Goal: Task Accomplishment & Management: Manage account settings

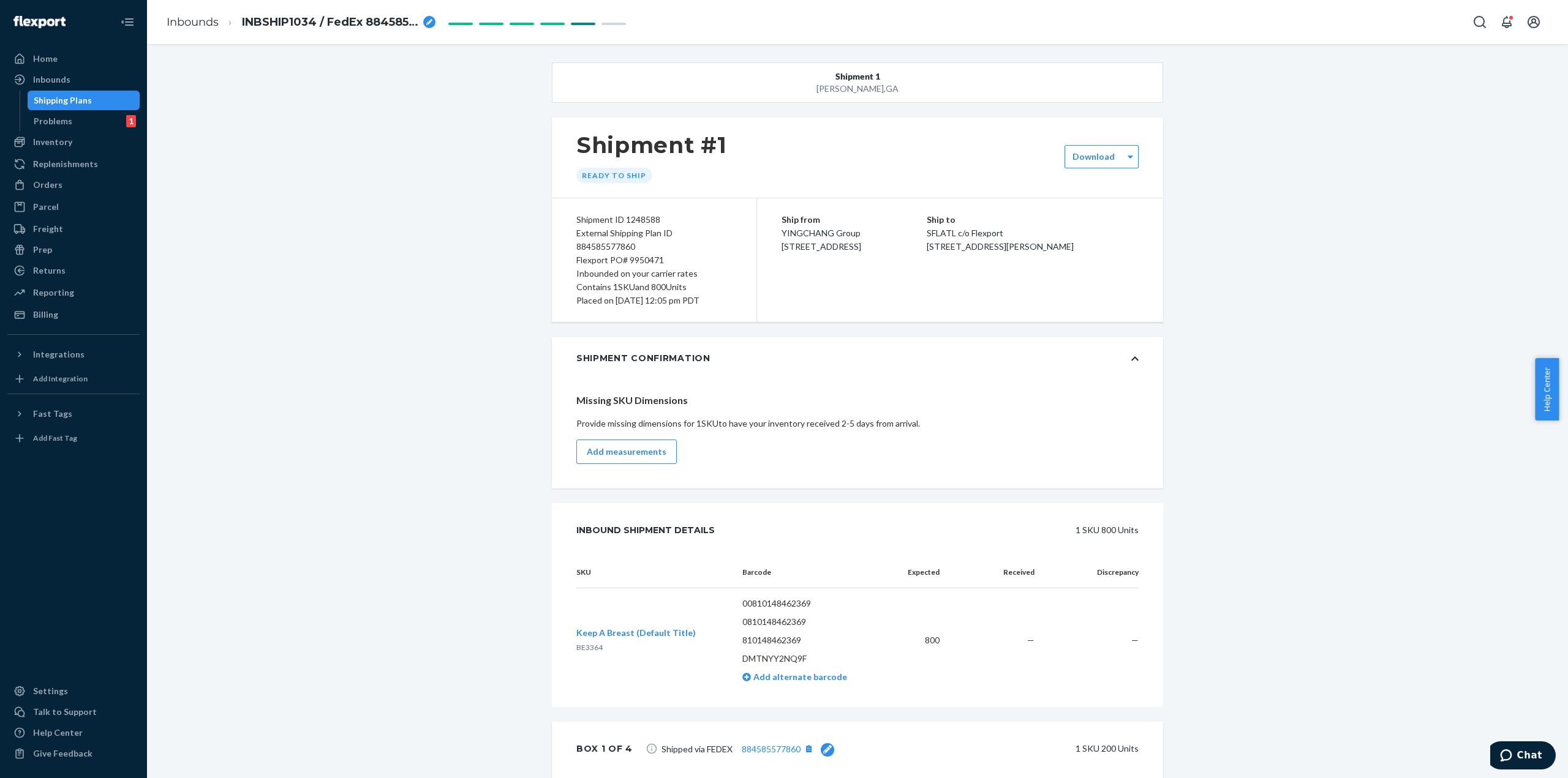
scroll to position [639, 0]
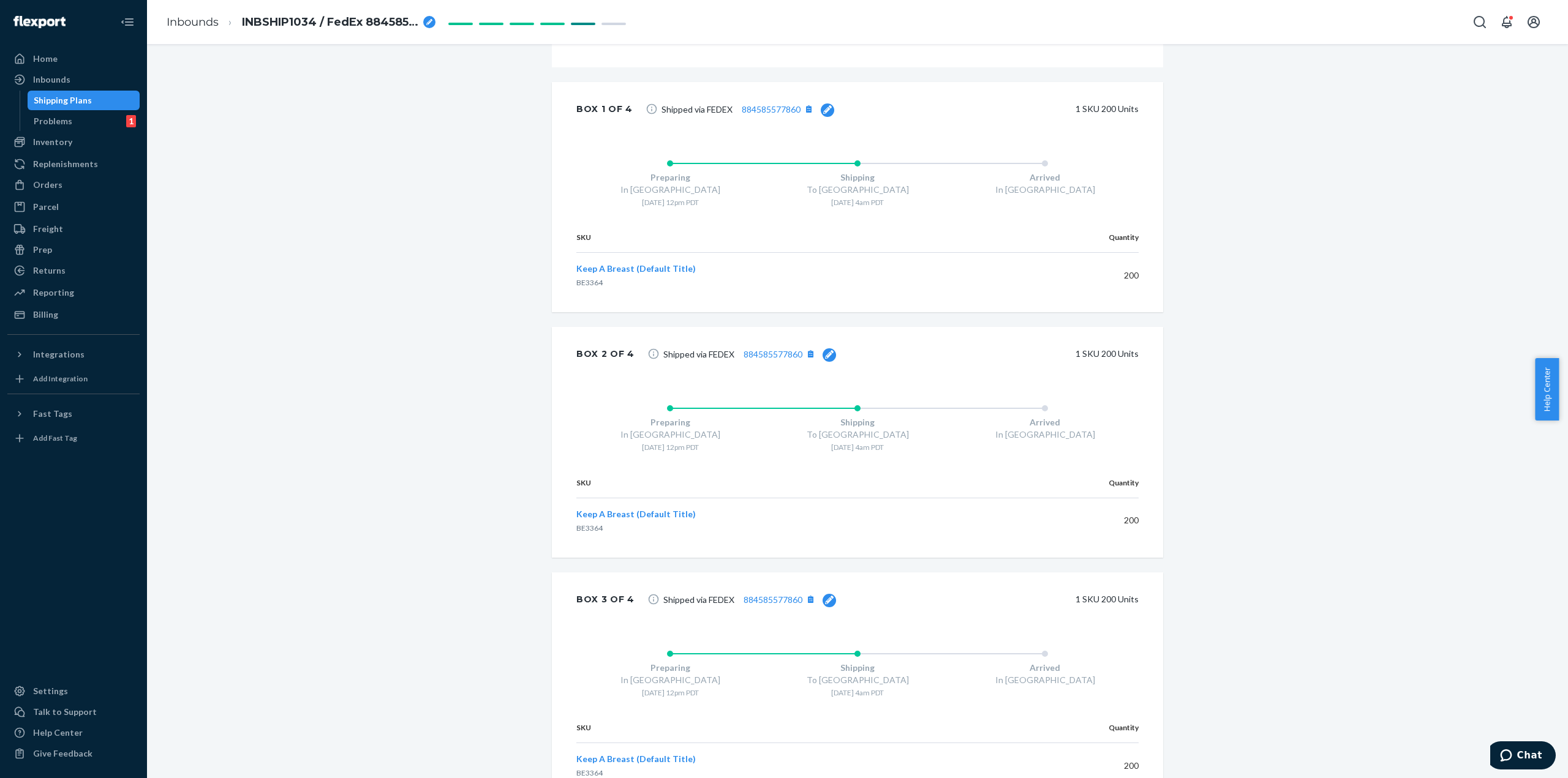
click at [432, 289] on div "Shipment [GEOGRAPHIC_DATA][PERSON_NAME] Shipment #1 Ready to ship Download Ship…" at bounding box center [857, 255] width 1402 height 1664
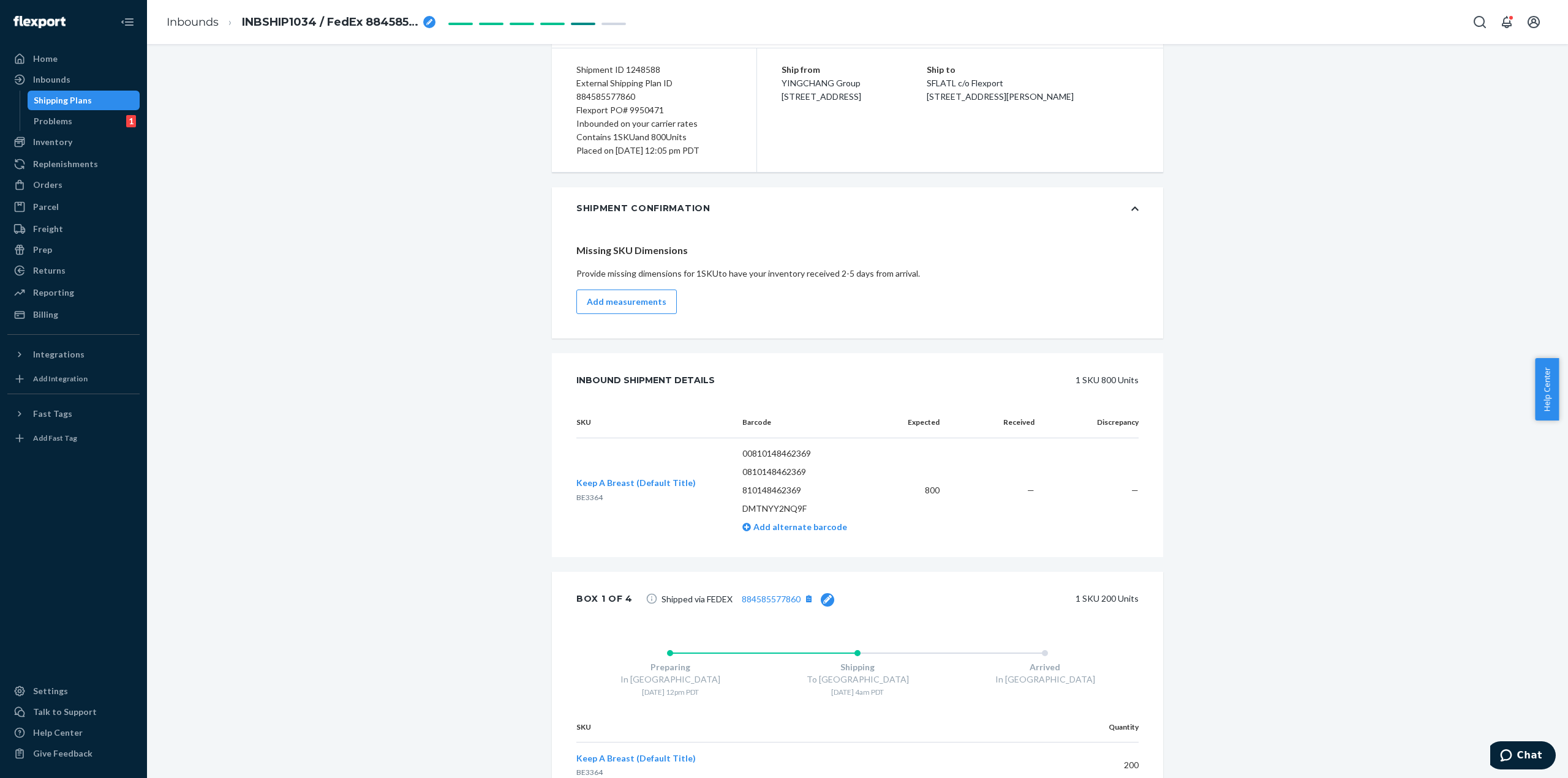
scroll to position [0, 0]
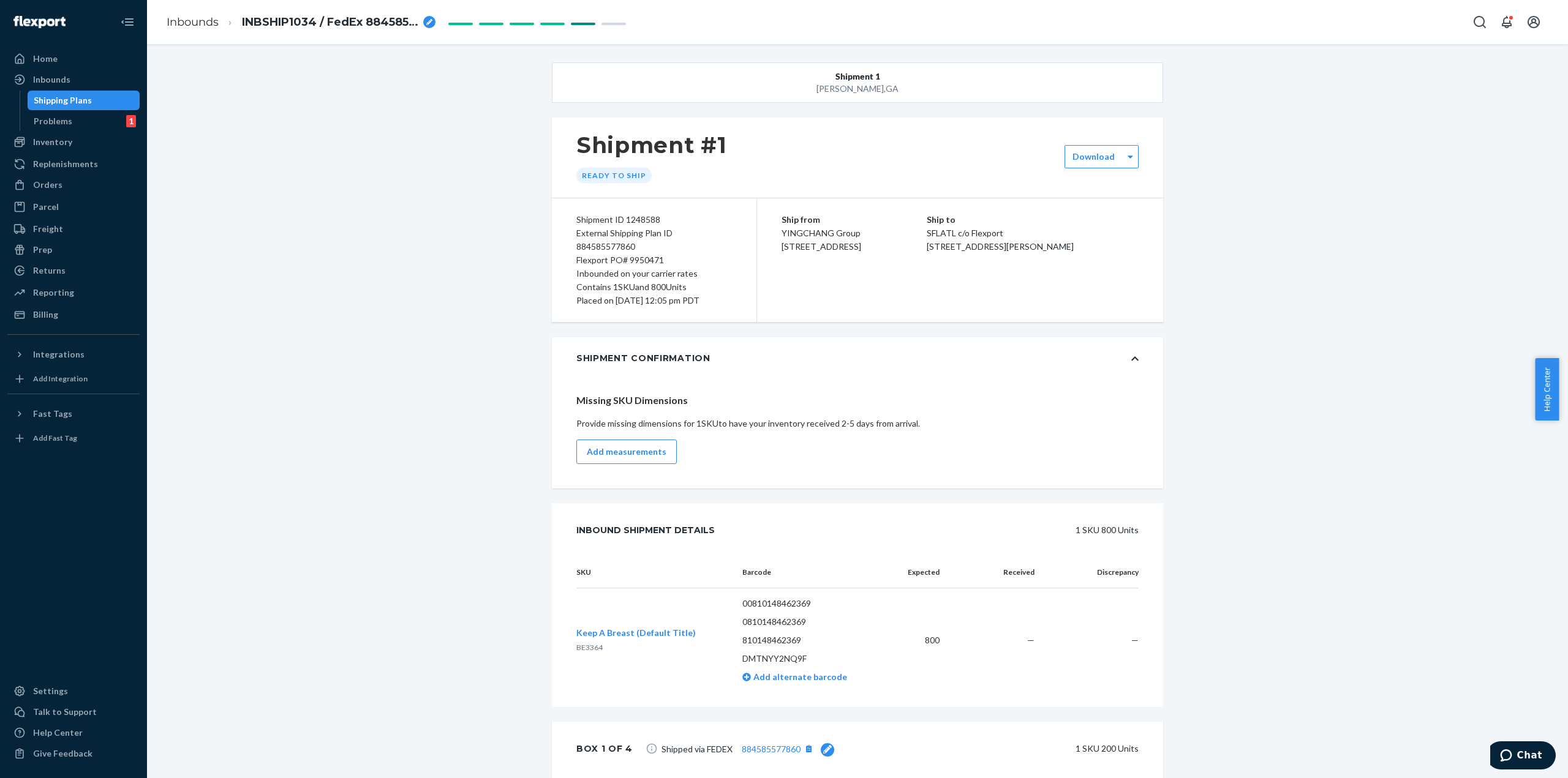
drag, startPoint x: 779, startPoint y: 232, endPoint x: 878, endPoint y: 257, distance: 102.1
click at [878, 253] on div "Ship from YINGCHANG Group [STREET_ADDRESS]" at bounding box center [854, 233] width 145 height 40
copy span "YINGCHANG Group [STREET_ADDRESS]"
click at [55, 74] on div "Inbounds" at bounding box center [52, 80] width 37 height 12
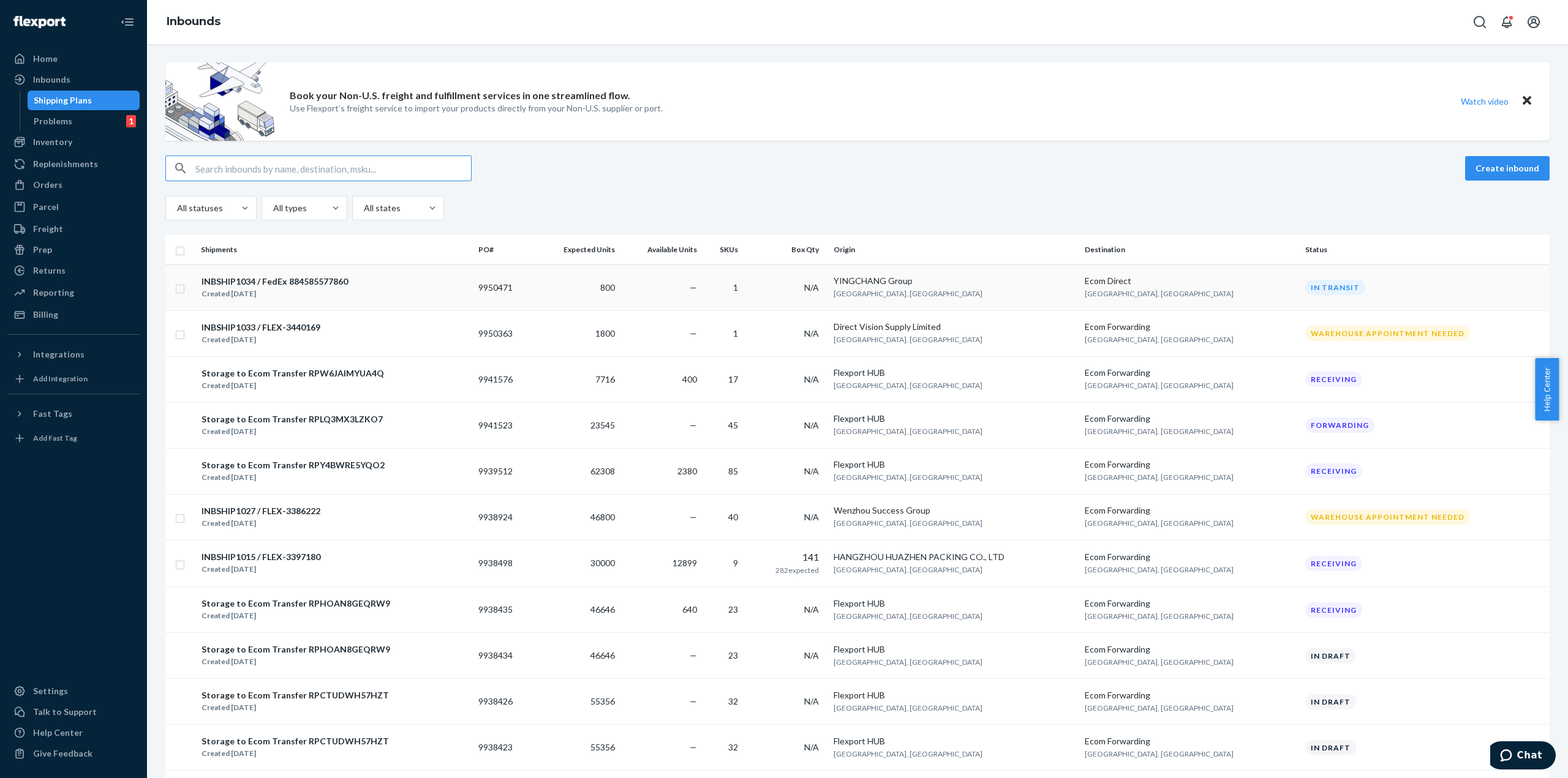
click at [181, 289] on input "checkbox" at bounding box center [180, 287] width 10 height 13
click at [1360, 164] on div "Duplicate" at bounding box center [1354, 168] width 40 height 12
checkbox input "false"
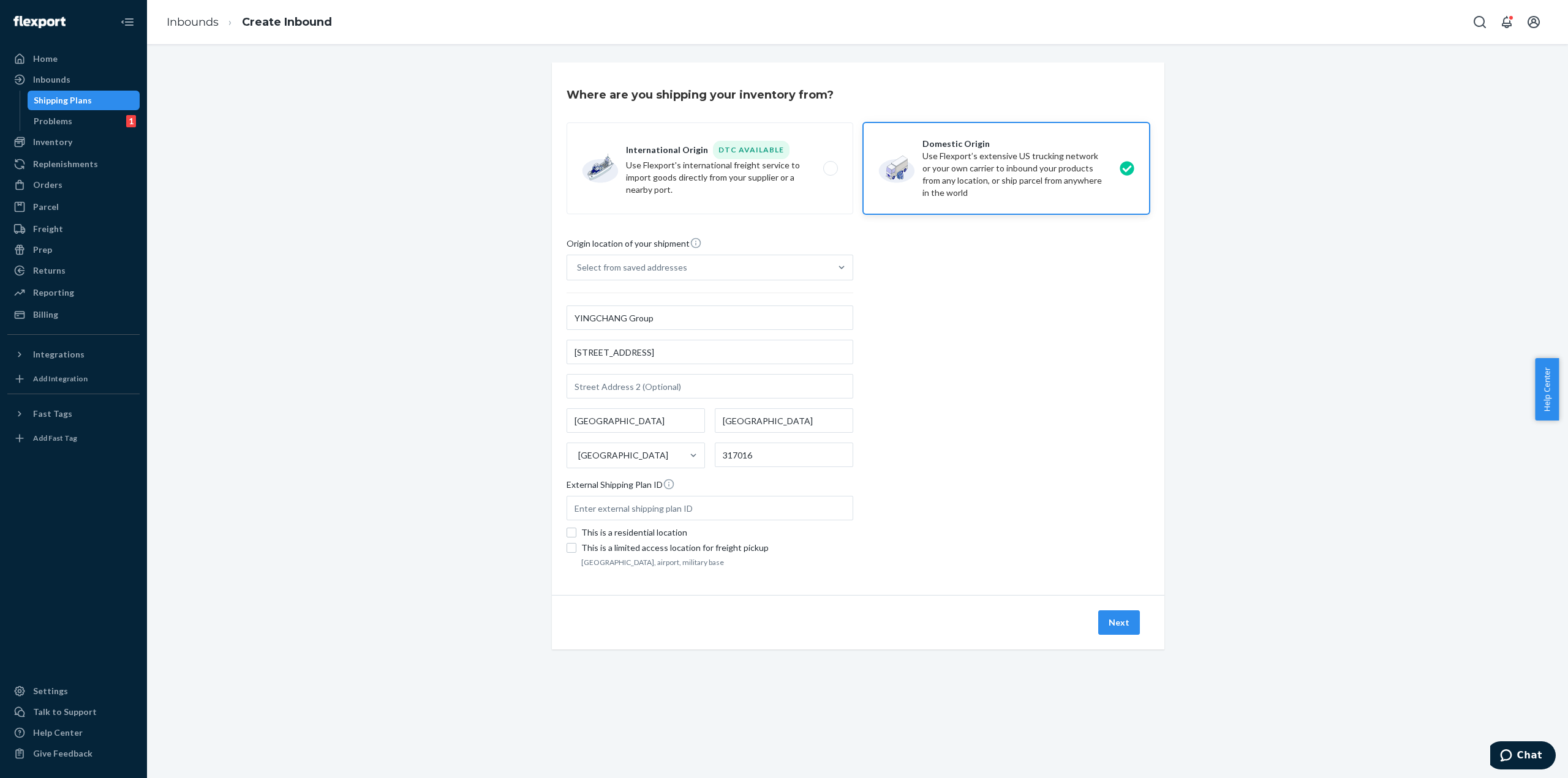
click at [1045, 428] on div "Origin location of your shipment Select from saved addresses YINGCHANG Group [S…" at bounding box center [858, 403] width 583 height 334
click at [670, 507] on input "text" at bounding box center [710, 508] width 287 height 24
paste input "884548660807"
type input "884548660807"
click at [1162, 507] on div "Where are you shipping your inventory from? International Origin DTC Available …" at bounding box center [857, 370] width 629 height 616
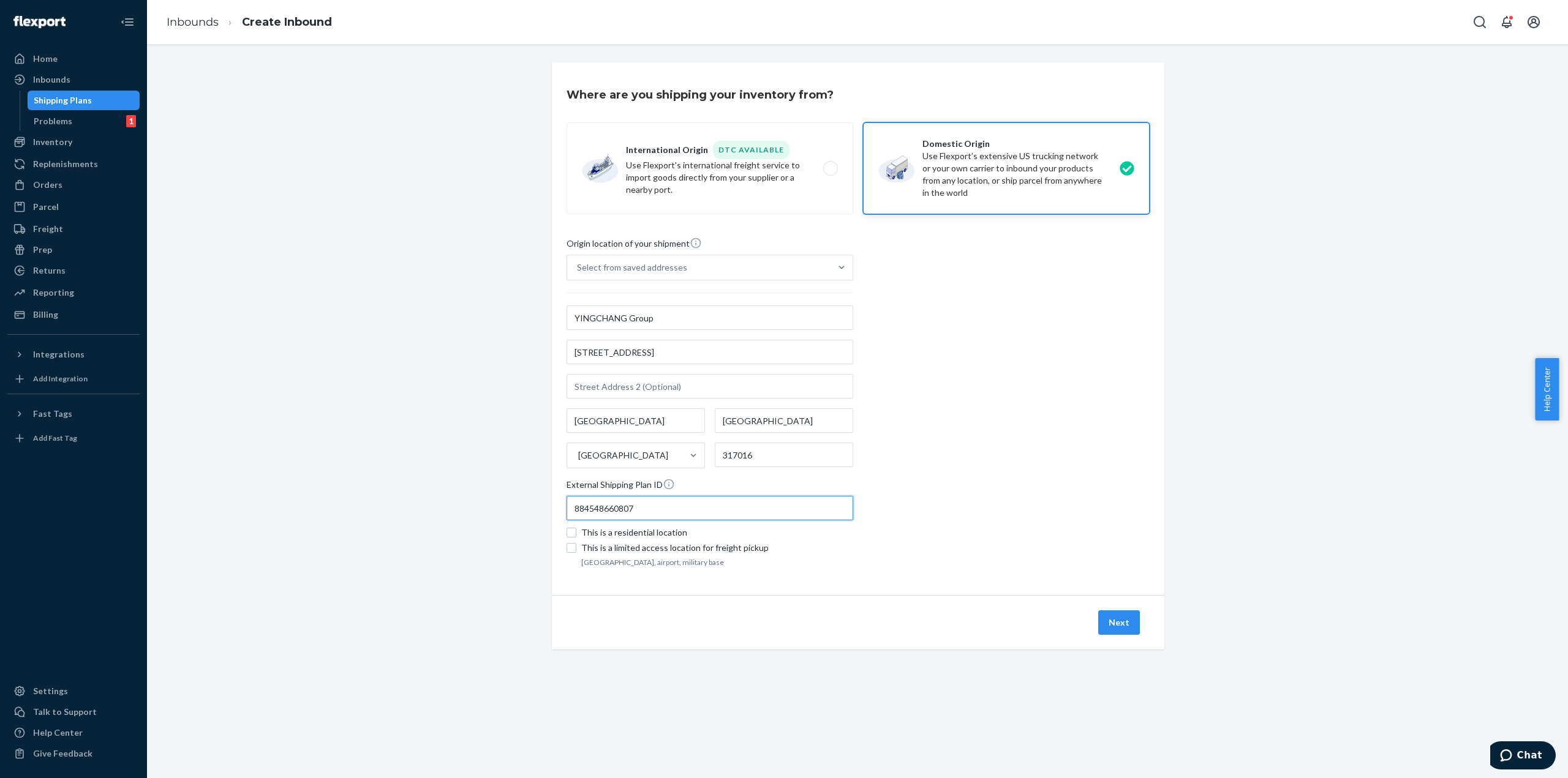
drag, startPoint x: 648, startPoint y: 511, endPoint x: 528, endPoint y: 512, distance: 120.0
click at [528, 512] on div "Where are you shipping your inventory from? International Origin DTC Available …" at bounding box center [857, 370] width 1402 height 616
click at [1109, 615] on button "Next" at bounding box center [1118, 623] width 42 height 24
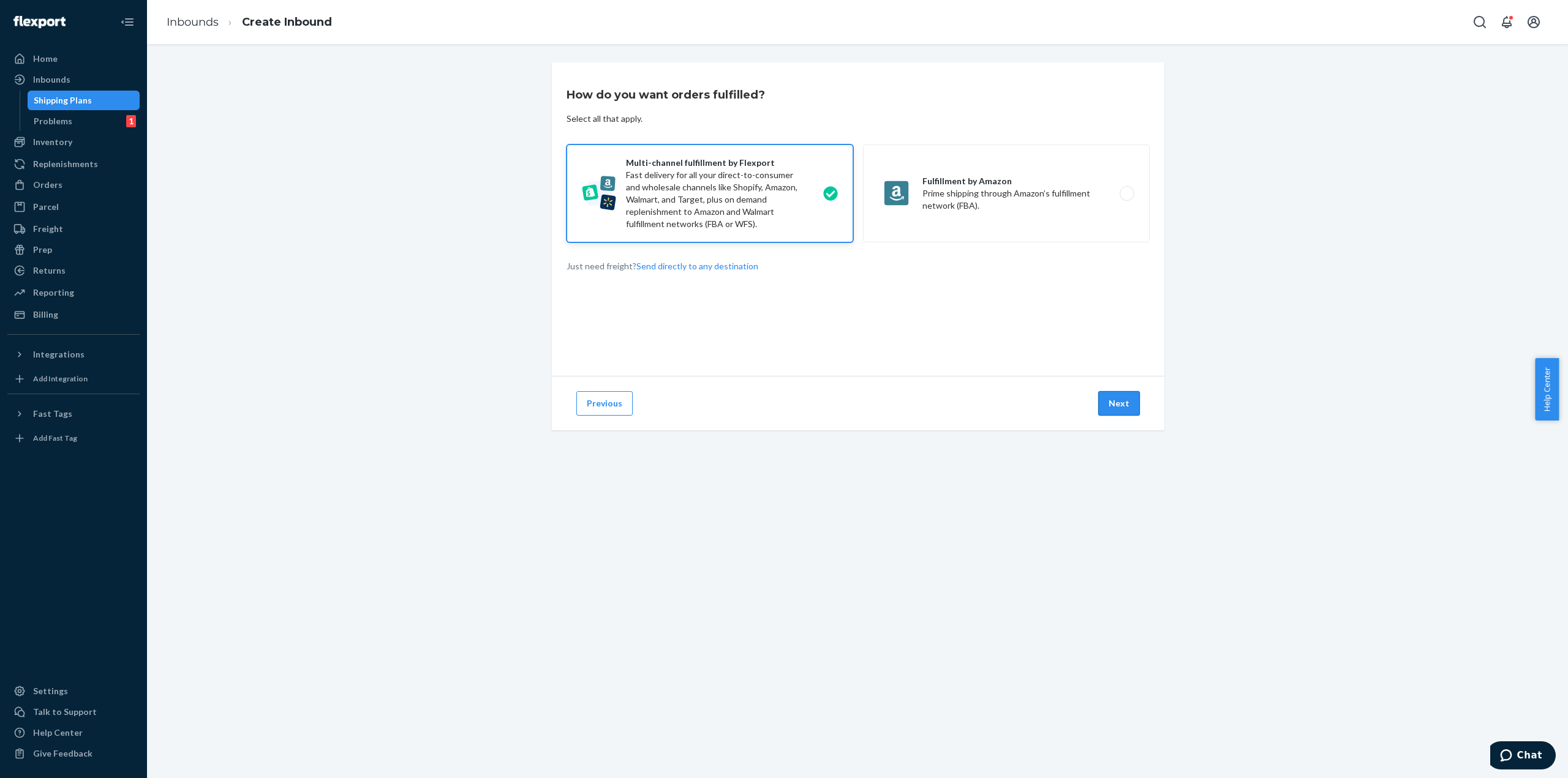
click at [1123, 405] on button "Next" at bounding box center [1118, 403] width 42 height 24
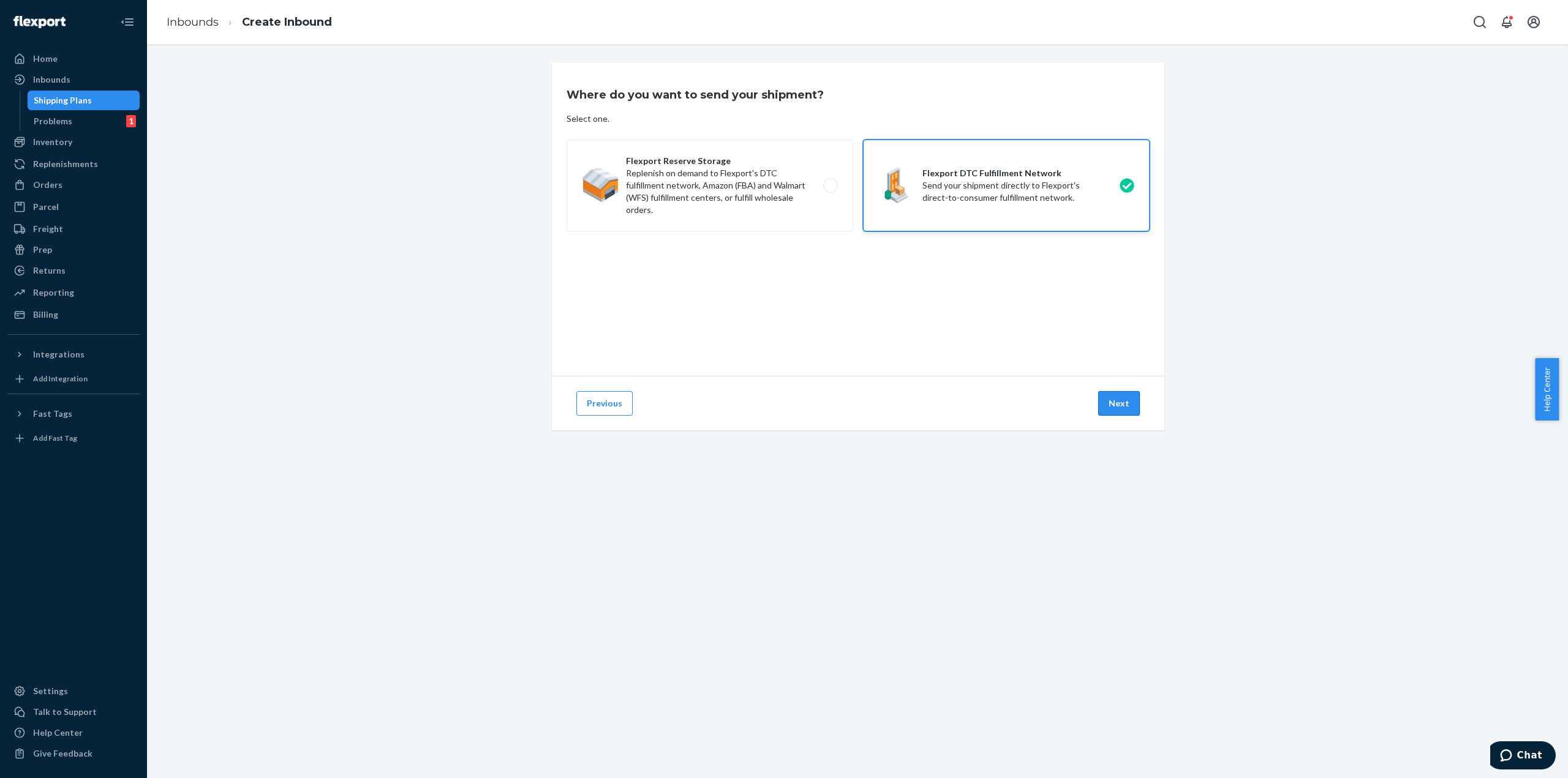
click at [1114, 397] on button "Next" at bounding box center [1118, 403] width 42 height 24
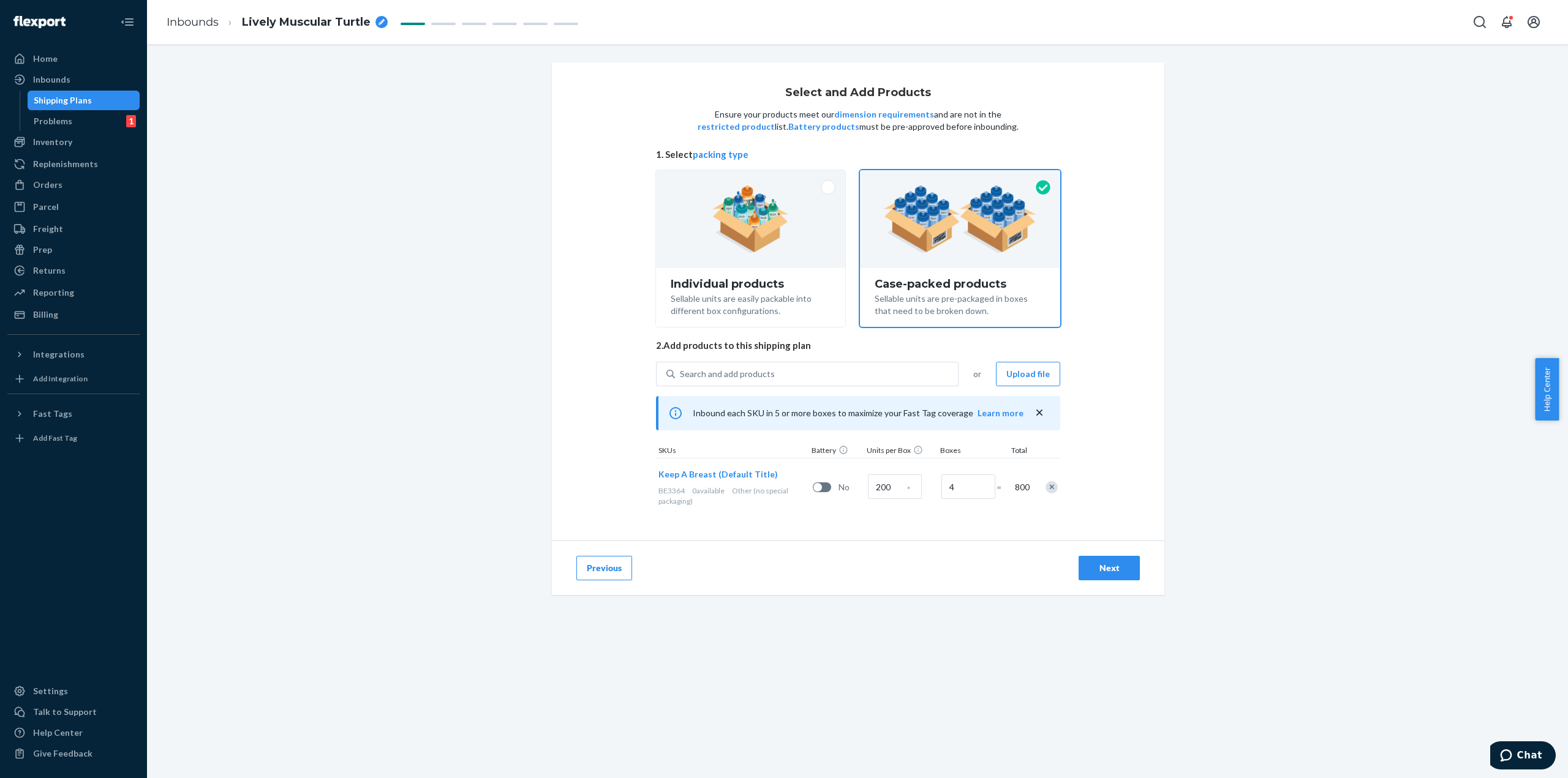
click at [1112, 564] on div "Next" at bounding box center [1109, 568] width 40 height 12
radio input "true"
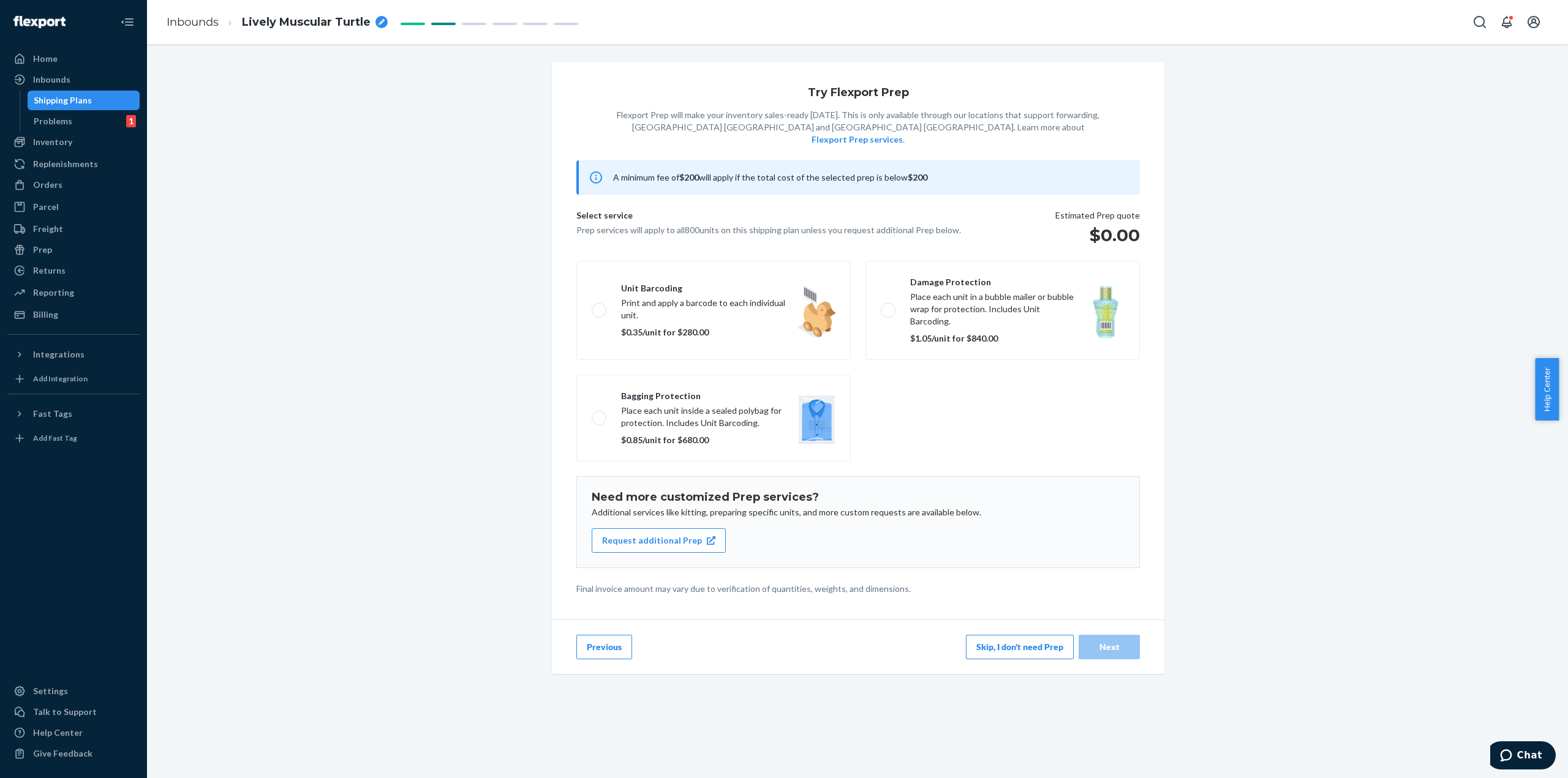
click at [1046, 635] on button "Skip, I don't need Prep" at bounding box center [1019, 647] width 108 height 24
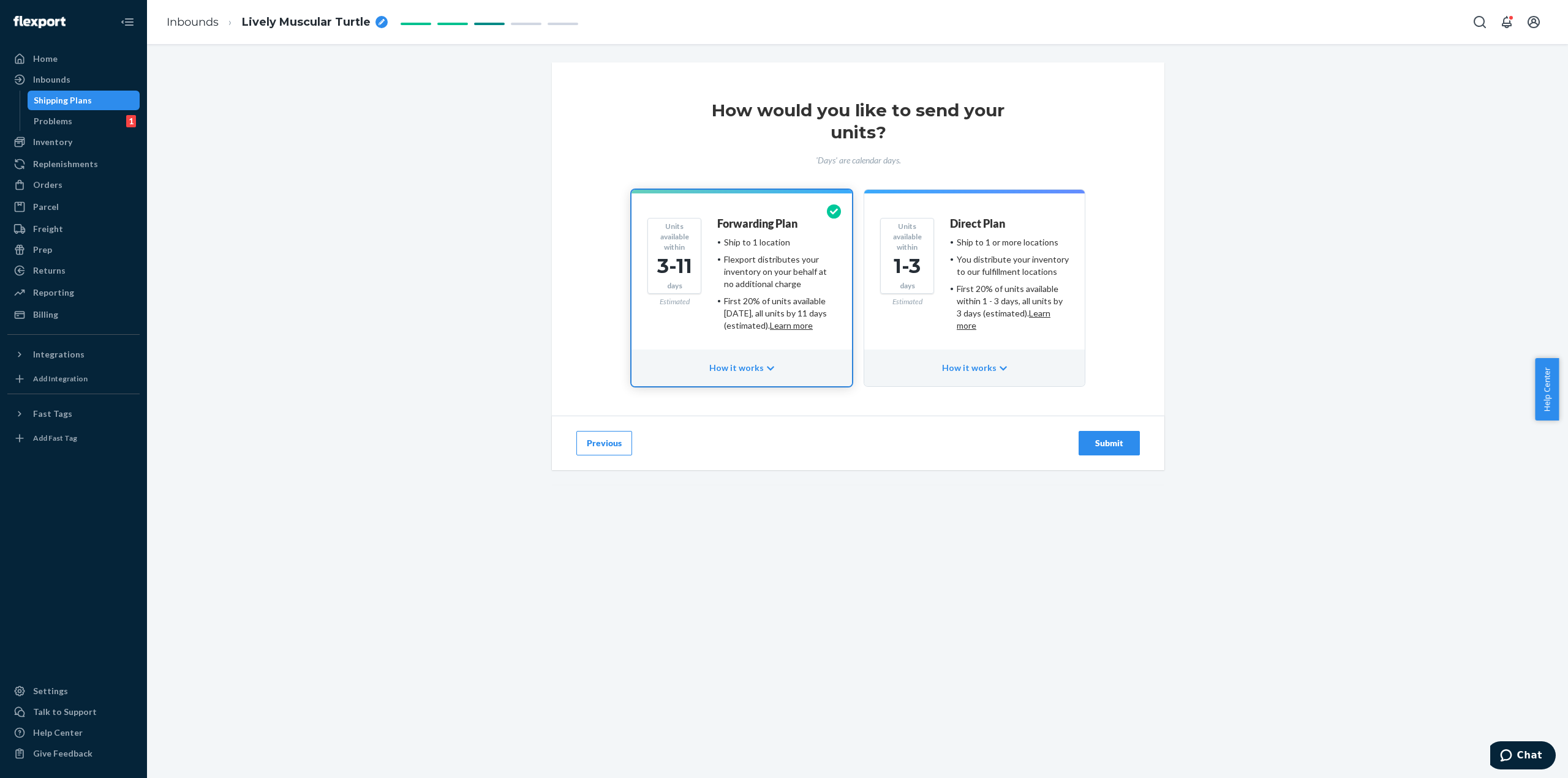
click at [1007, 211] on button "Units available within 1-3 days Estimated Direct Plan Ship to 1 or more locatio…" at bounding box center [975, 288] width 221 height 196
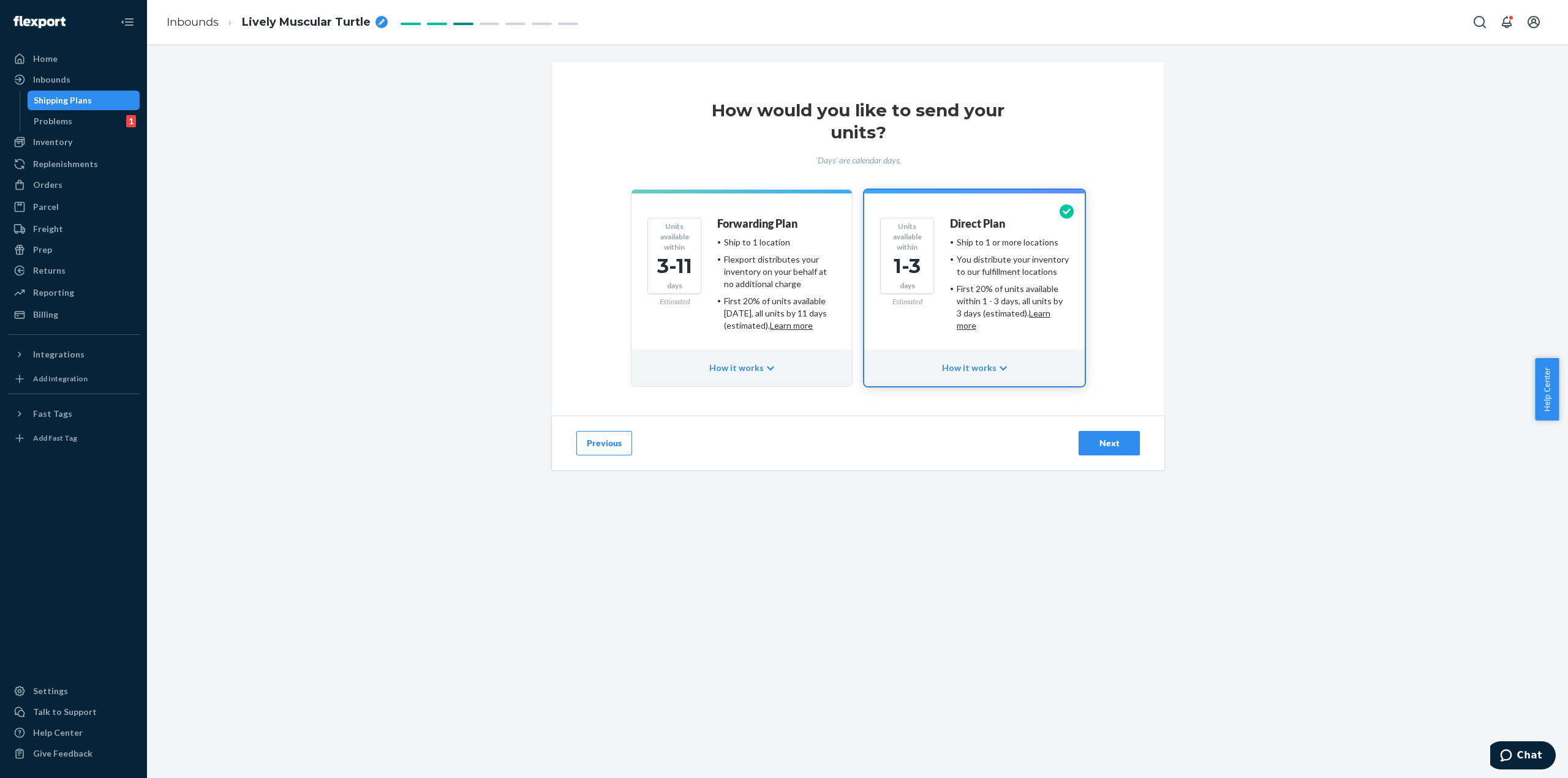
click at [1112, 452] on button "Next" at bounding box center [1109, 443] width 61 height 24
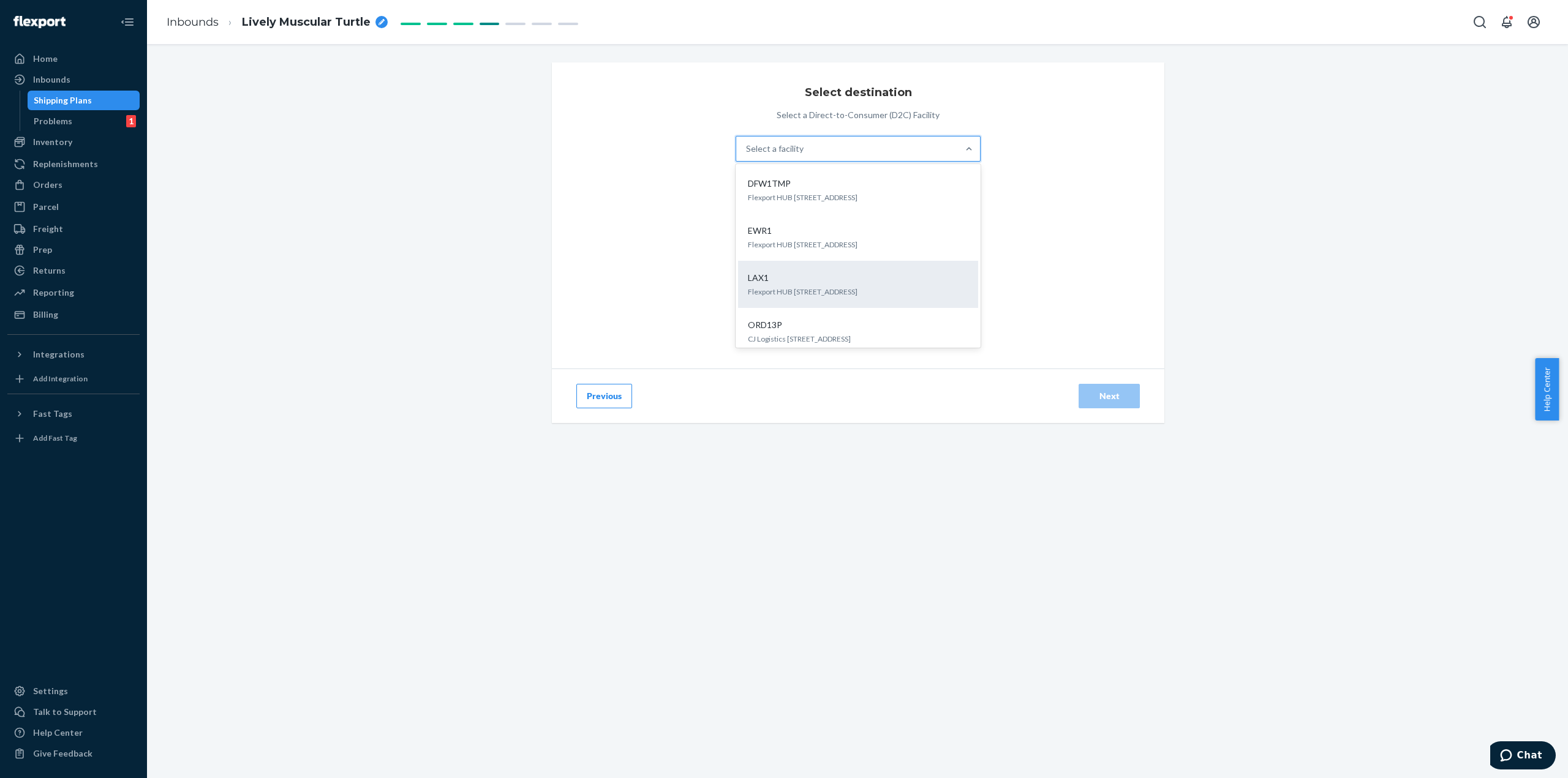
click at [817, 295] on p "Flexport HUB [STREET_ADDRESS]" at bounding box center [858, 292] width 221 height 10
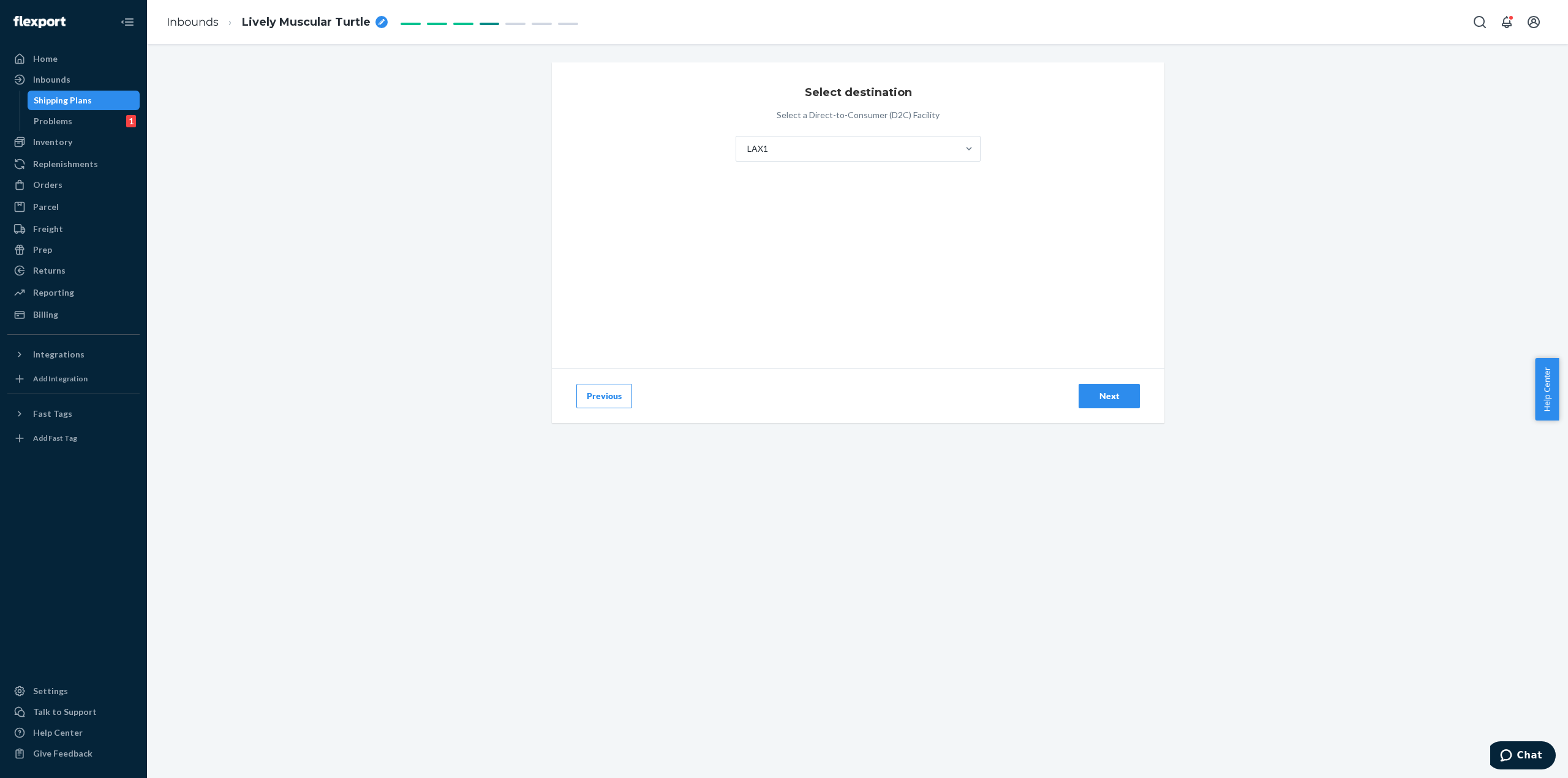
click at [1115, 394] on div "Next" at bounding box center [1109, 396] width 40 height 12
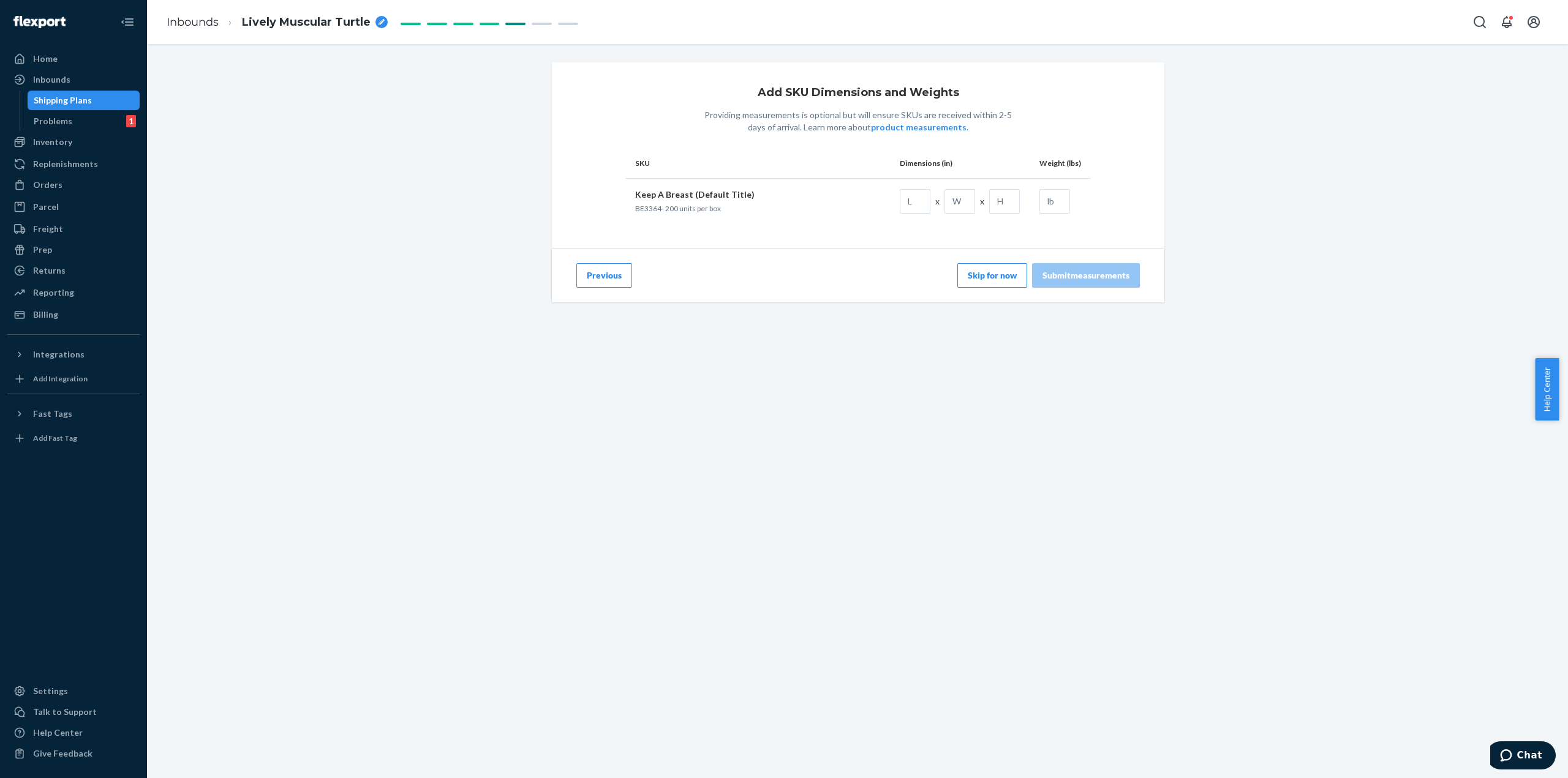
click at [981, 278] on button "Skip for now" at bounding box center [992, 275] width 70 height 24
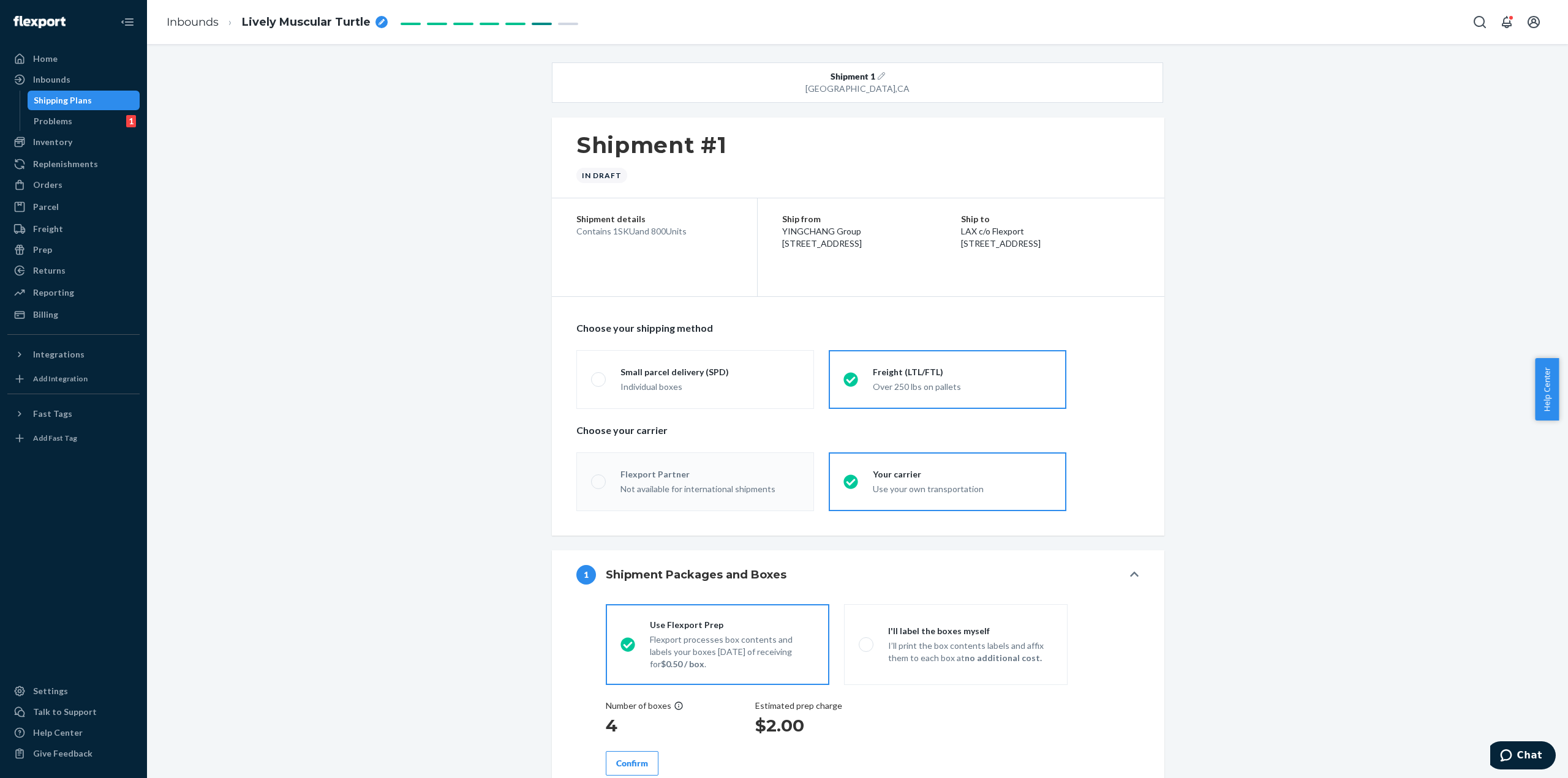
radio input "true"
radio input "false"
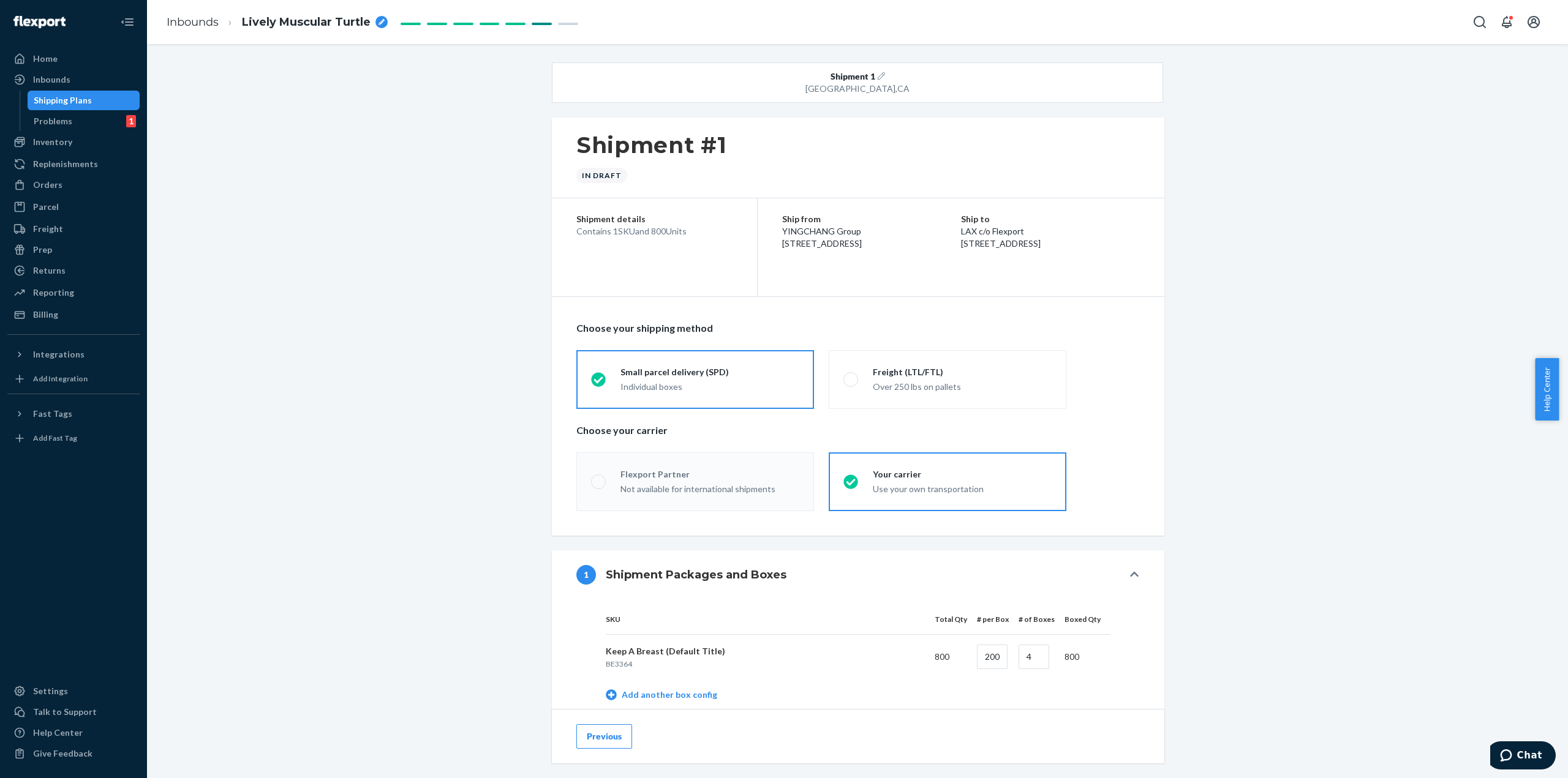
click at [379, 20] on icon "breadcrumbs" at bounding box center [382, 22] width 6 height 6
drag, startPoint x: 338, startPoint y: 23, endPoint x: 225, endPoint y: 15, distance: 113.3
click at [225, 15] on li "Lively Muscular Turtle" at bounding box center [300, 22] width 163 height 20
click at [350, 21] on input "INBSHIP1035 / FedEx" at bounding box center [303, 22] width 123 height 20
type input "INBSHIP1035 / FedEx 884548660807"
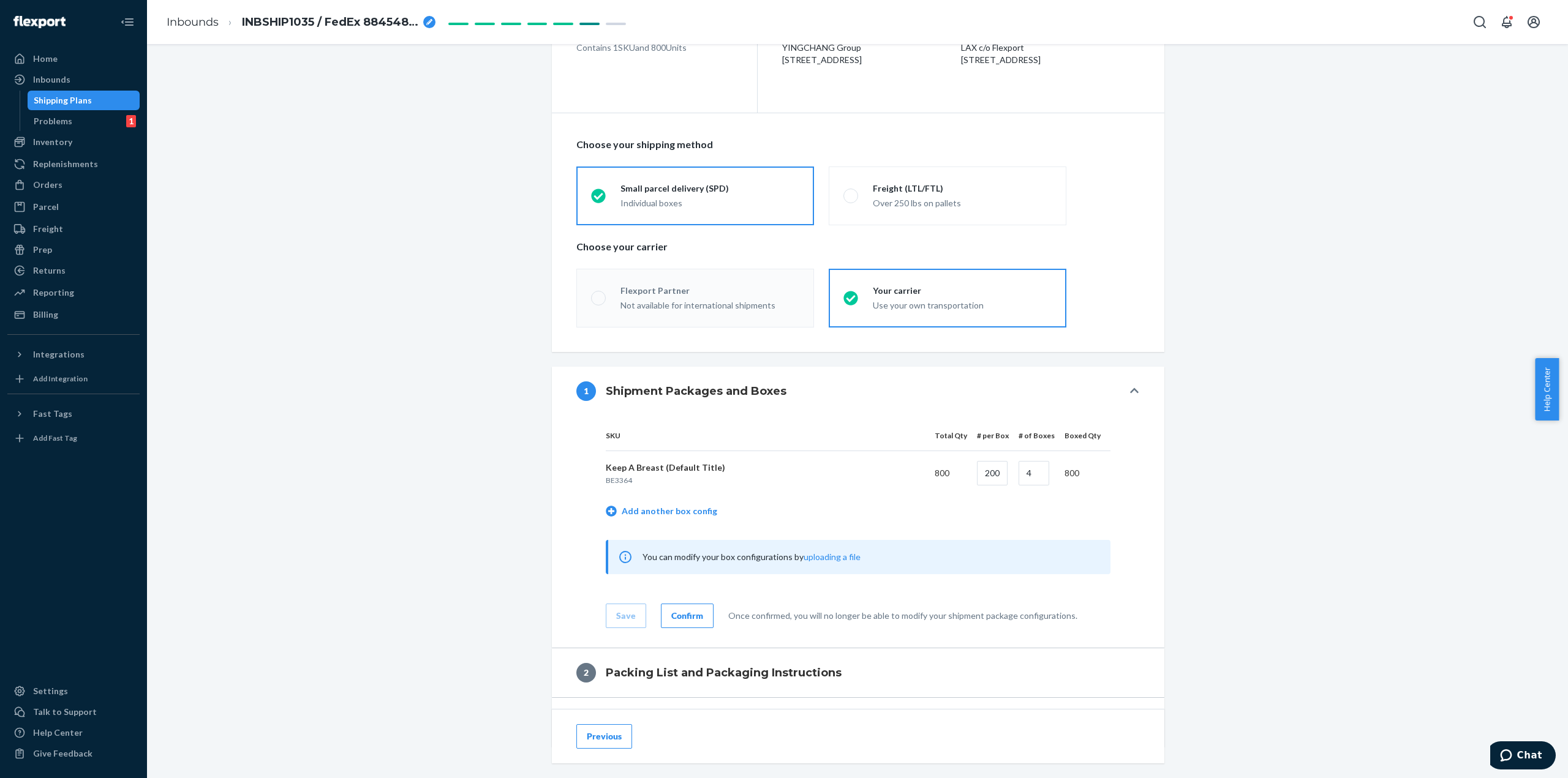
scroll to position [287, 0]
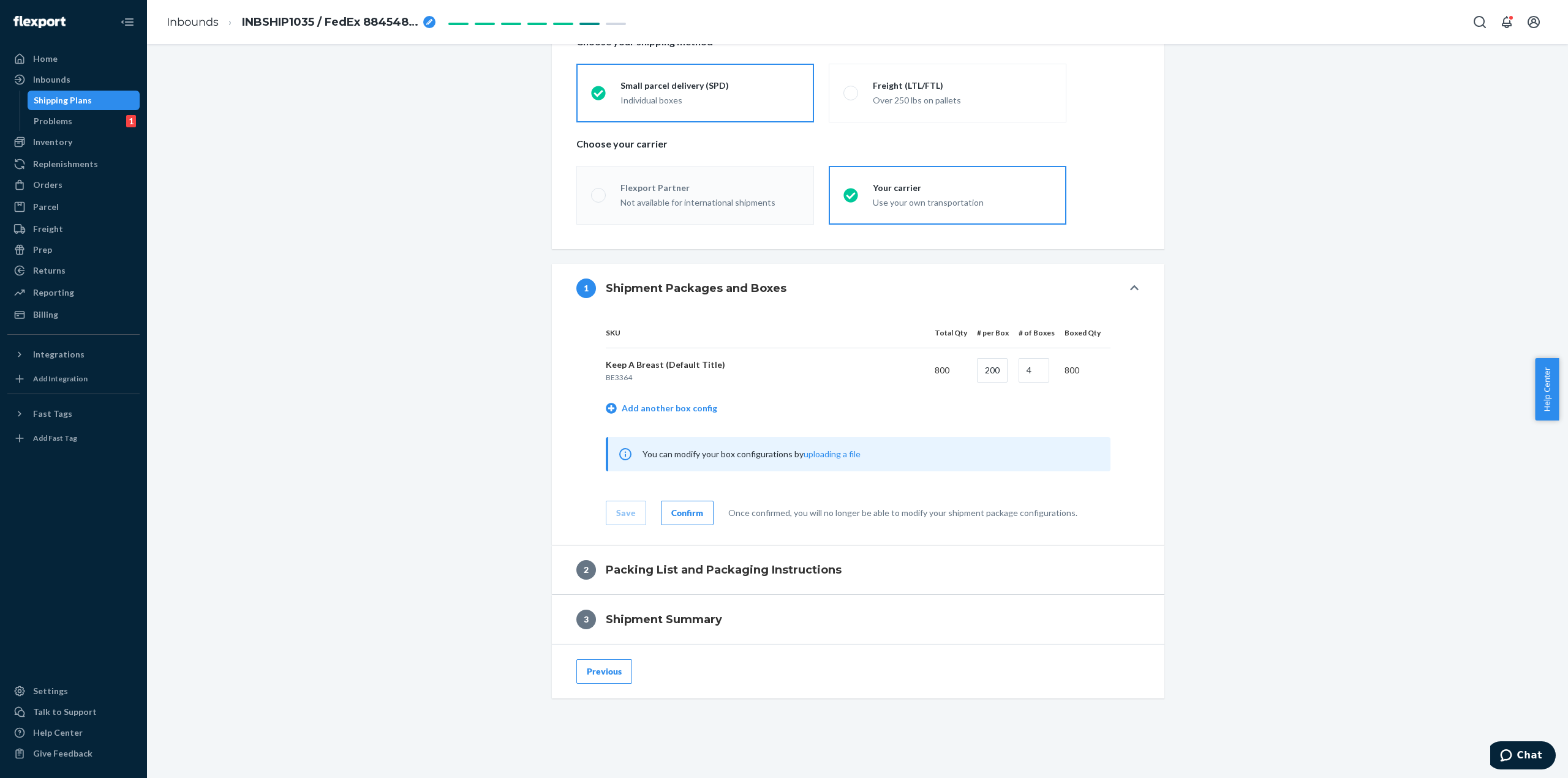
click at [682, 518] on div "Confirm" at bounding box center [687, 512] width 32 height 12
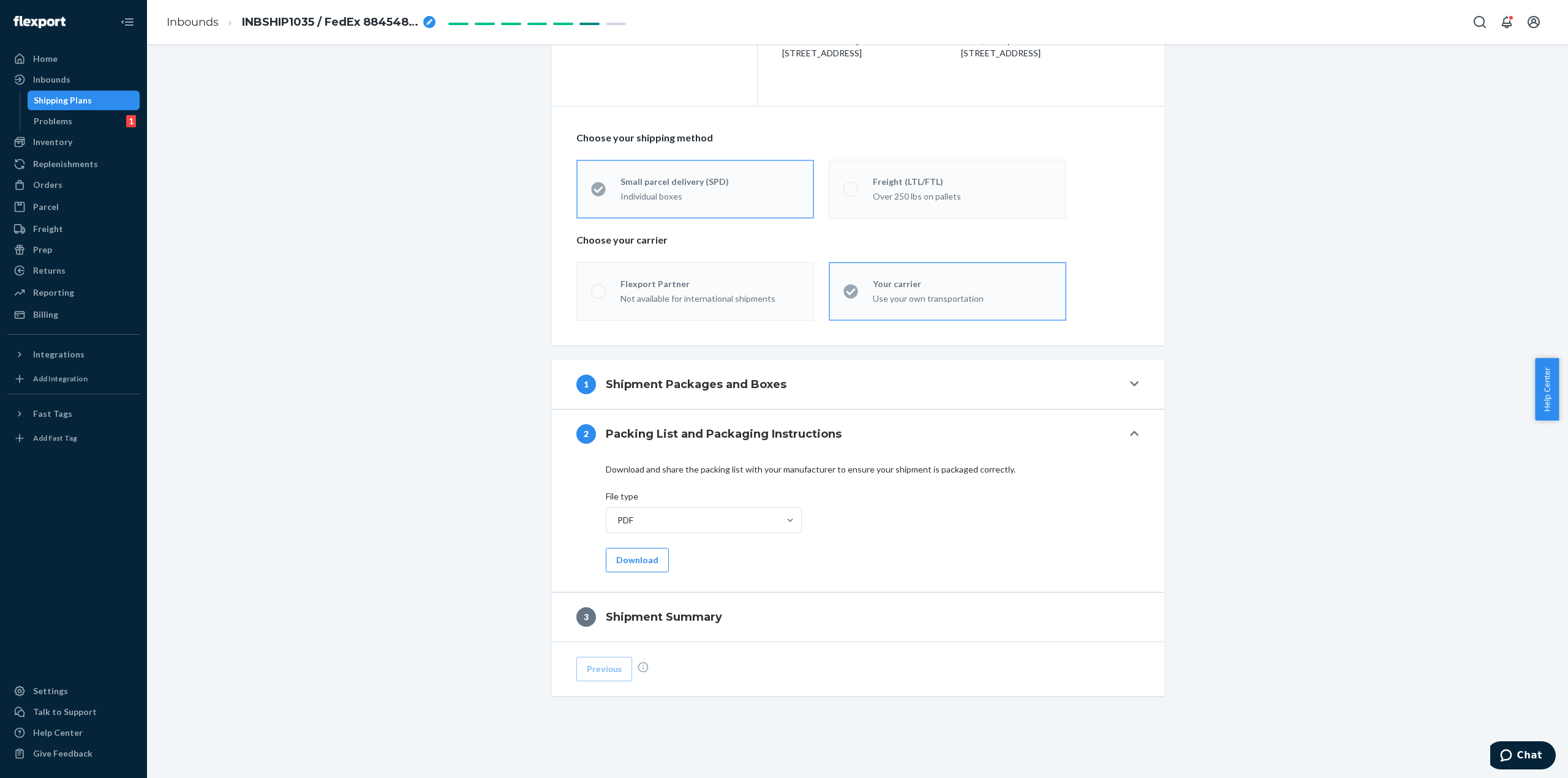
scroll to position [187, 0]
click at [643, 566] on button "Download" at bounding box center [637, 563] width 63 height 24
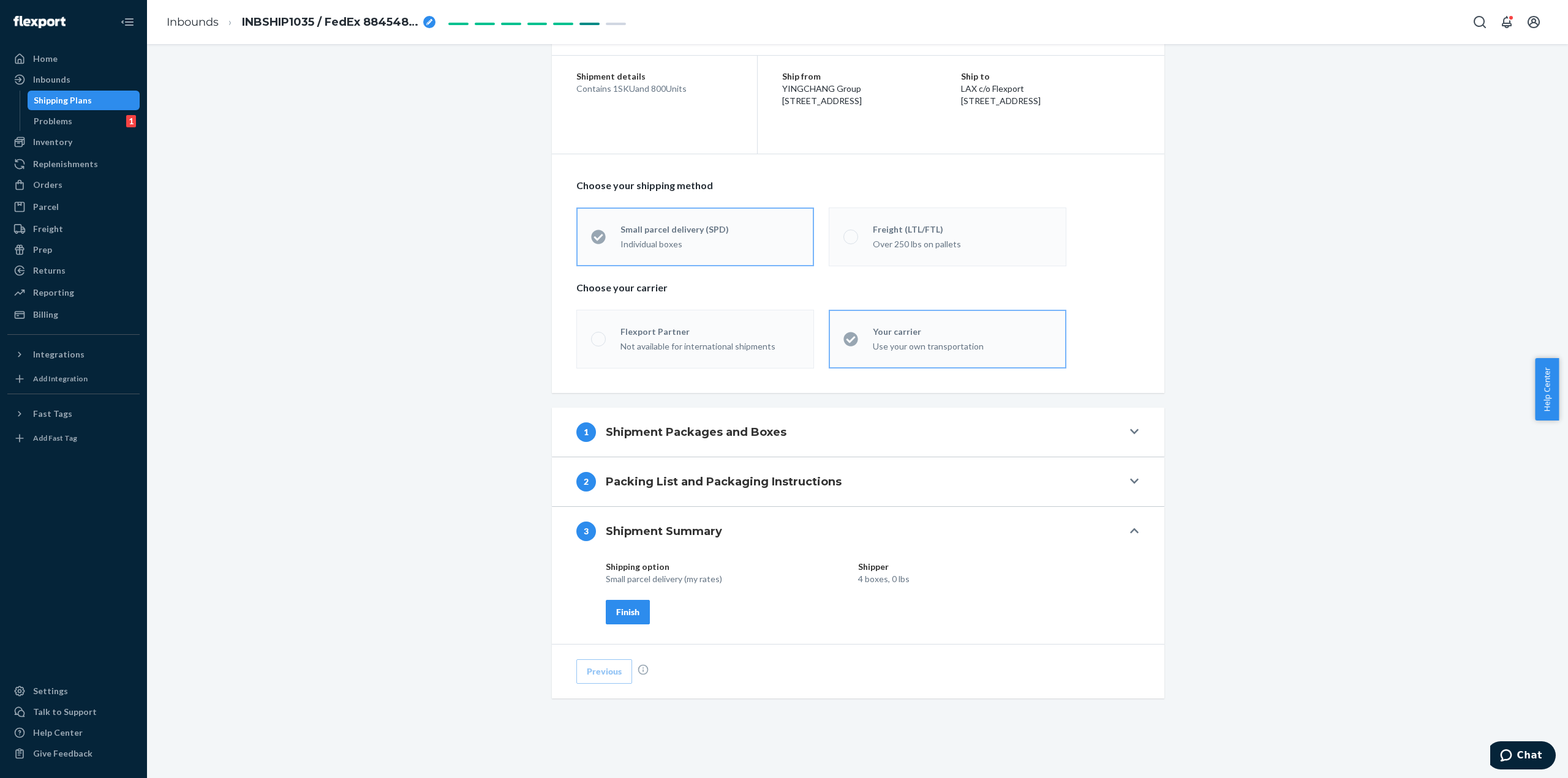
click at [621, 613] on div "Finish" at bounding box center [627, 612] width 23 height 12
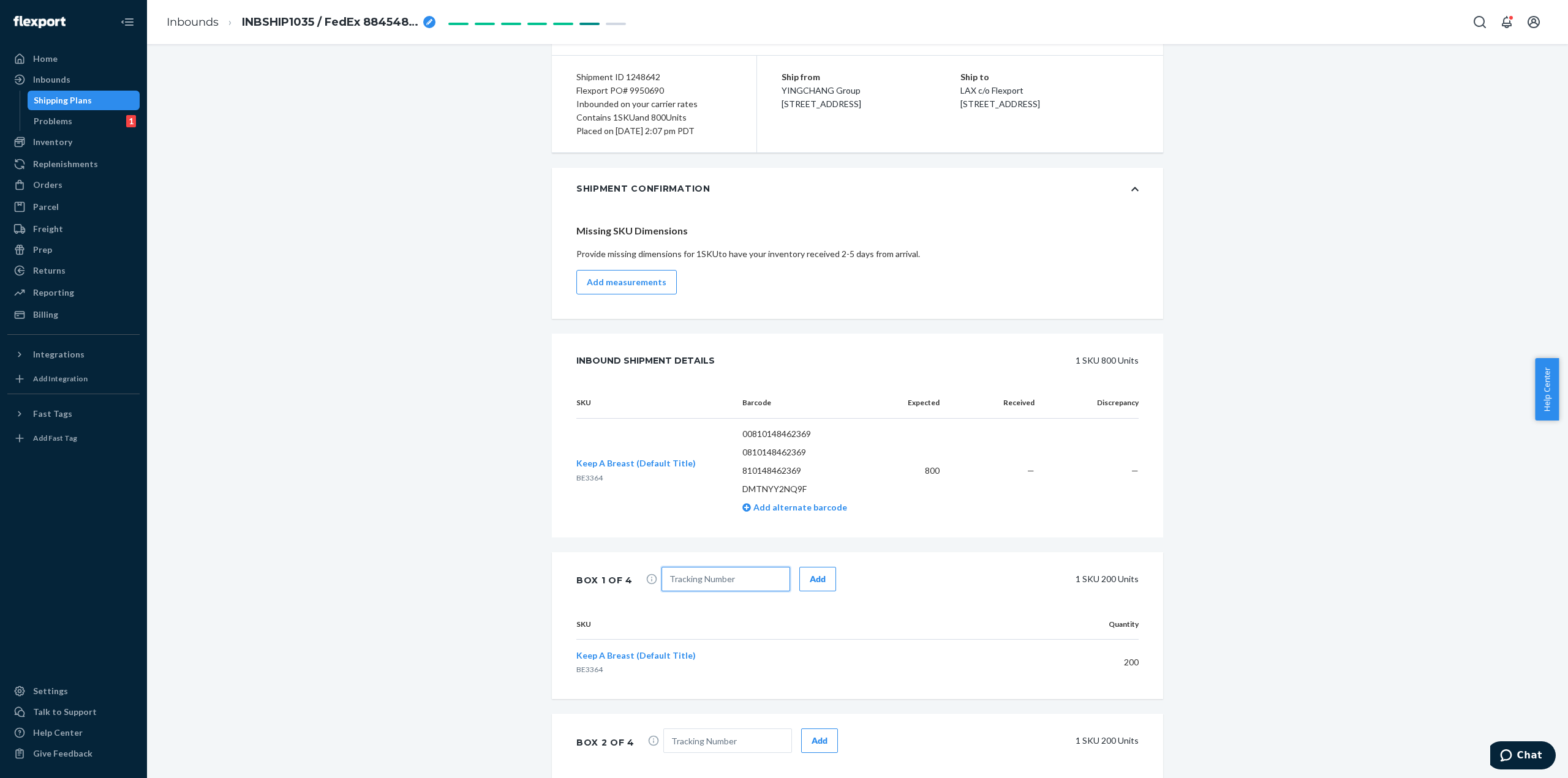
click at [708, 580] on input "text" at bounding box center [726, 579] width 128 height 24
paste input "884548660807"
type input "884548660807"
click at [810, 583] on div "Add" at bounding box center [817, 579] width 16 height 12
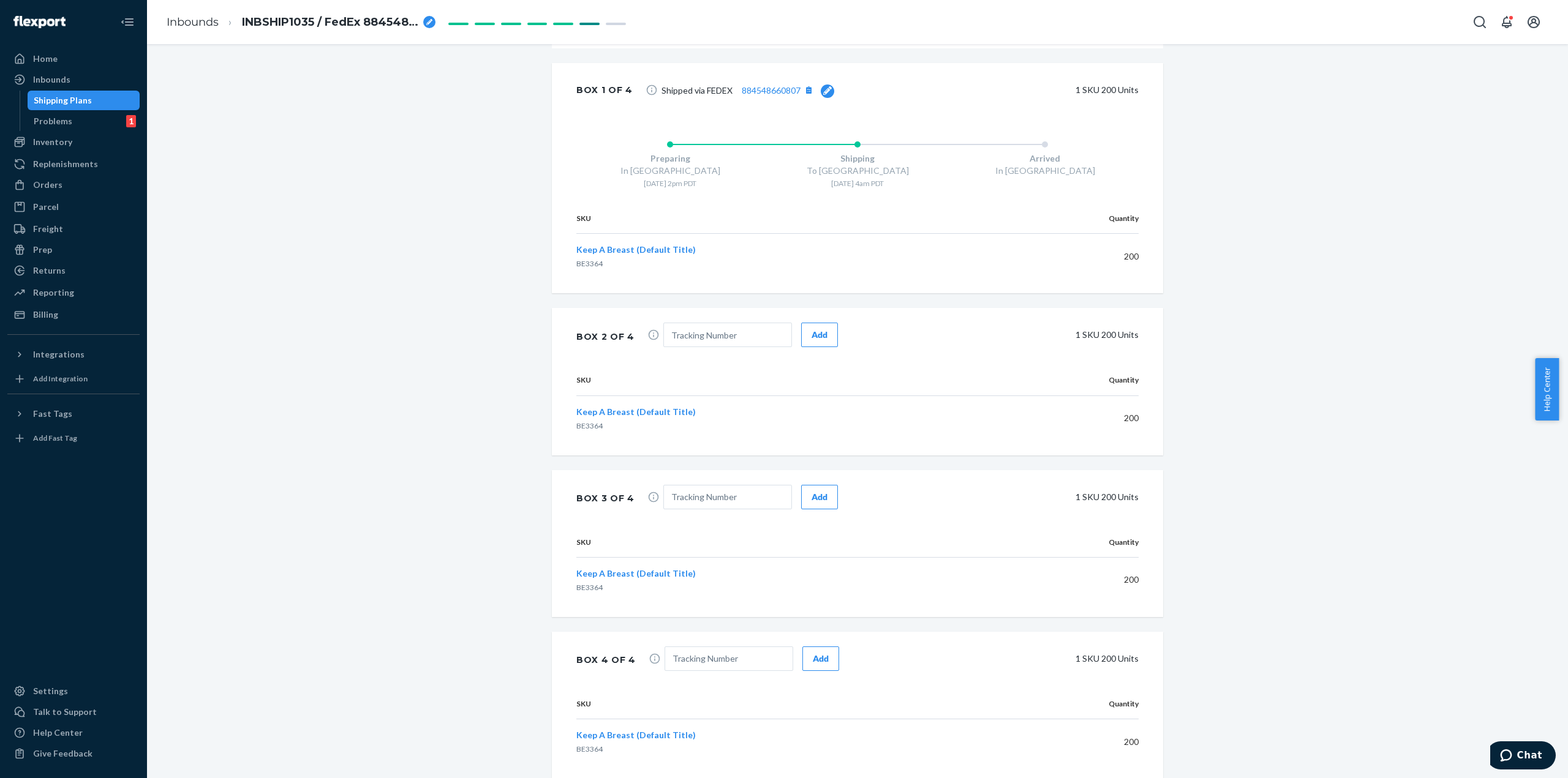
scroll to position [632, 0]
click at [712, 336] on input "text" at bounding box center [728, 334] width 128 height 24
paste input "884548660807"
type input "884548660807"
click at [818, 334] on div "Add" at bounding box center [819, 334] width 16 height 12
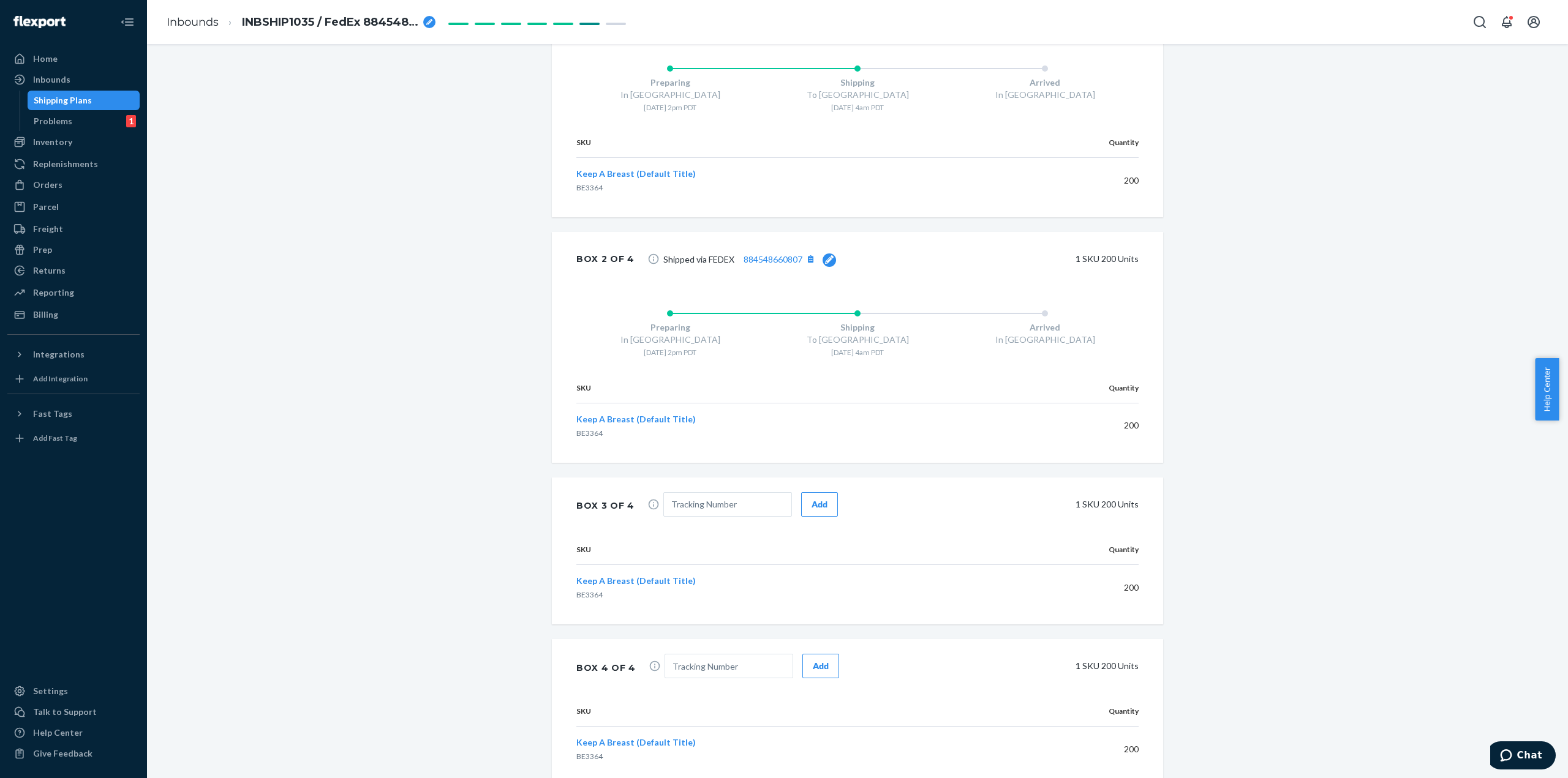
scroll to position [752, 0]
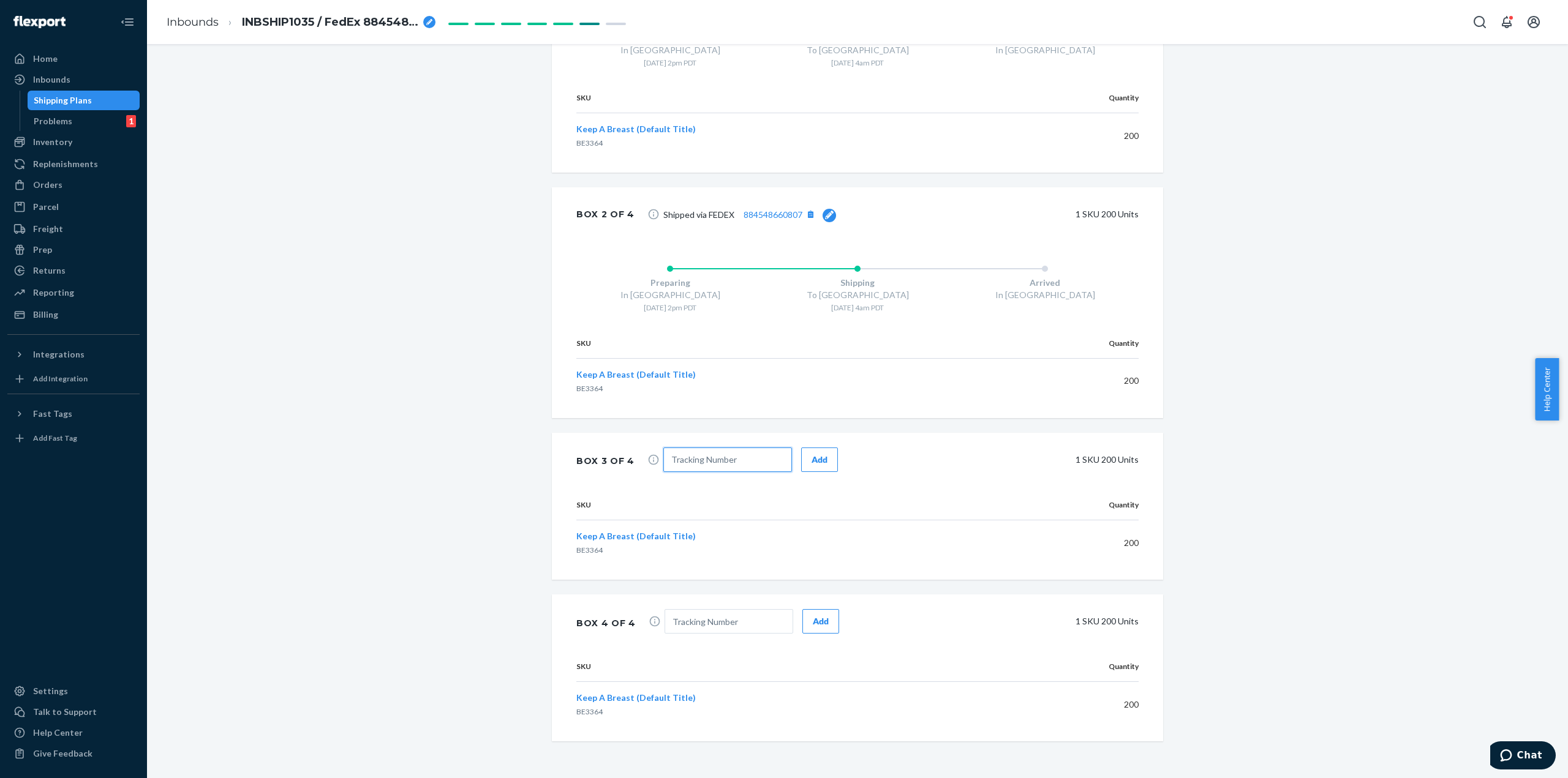
click at [701, 455] on input "text" at bounding box center [728, 460] width 128 height 24
paste input "884548660807"
type input "884548660807"
click at [824, 461] on button "Add" at bounding box center [819, 460] width 37 height 24
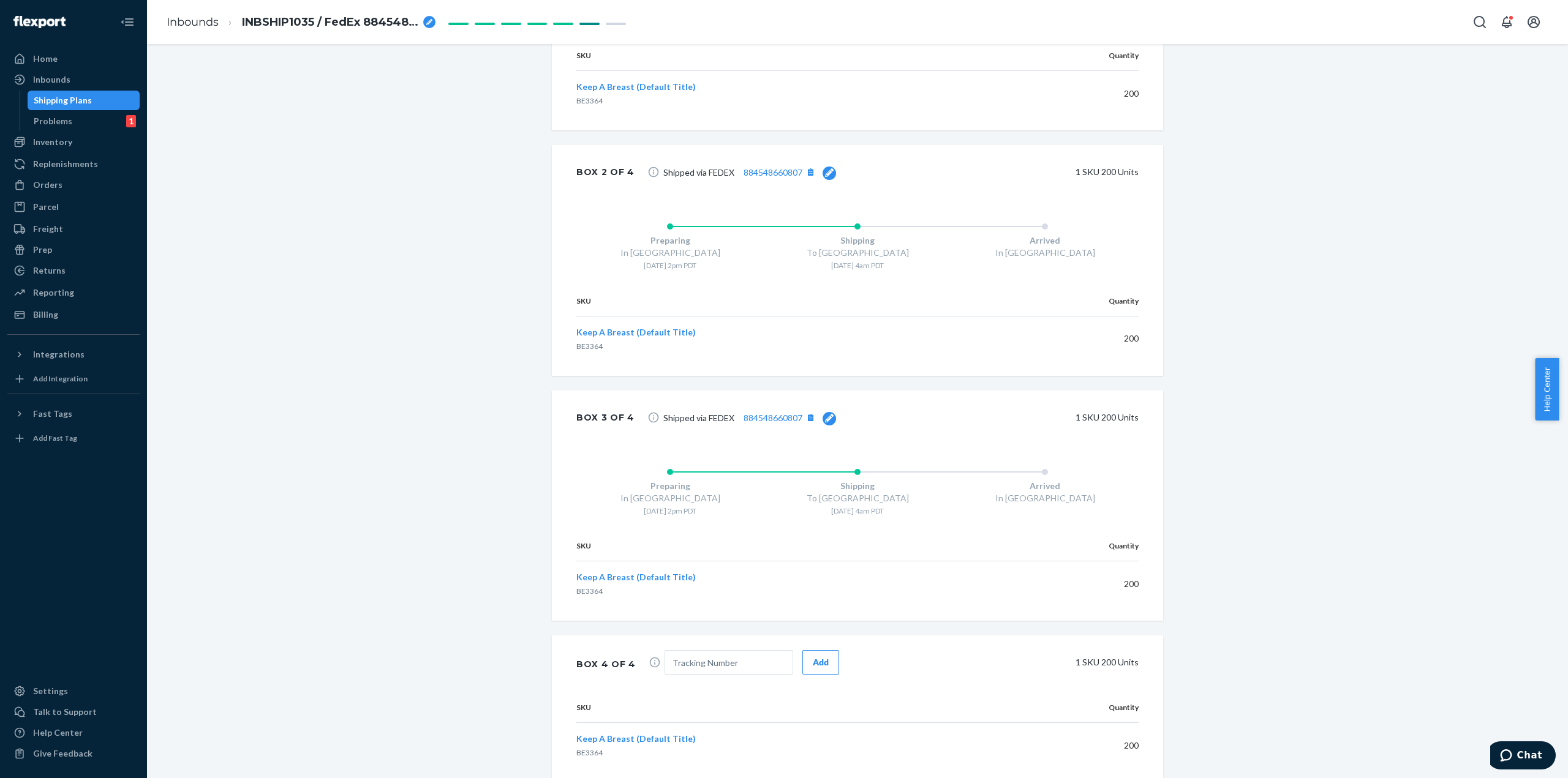
scroll to position [814, 0]
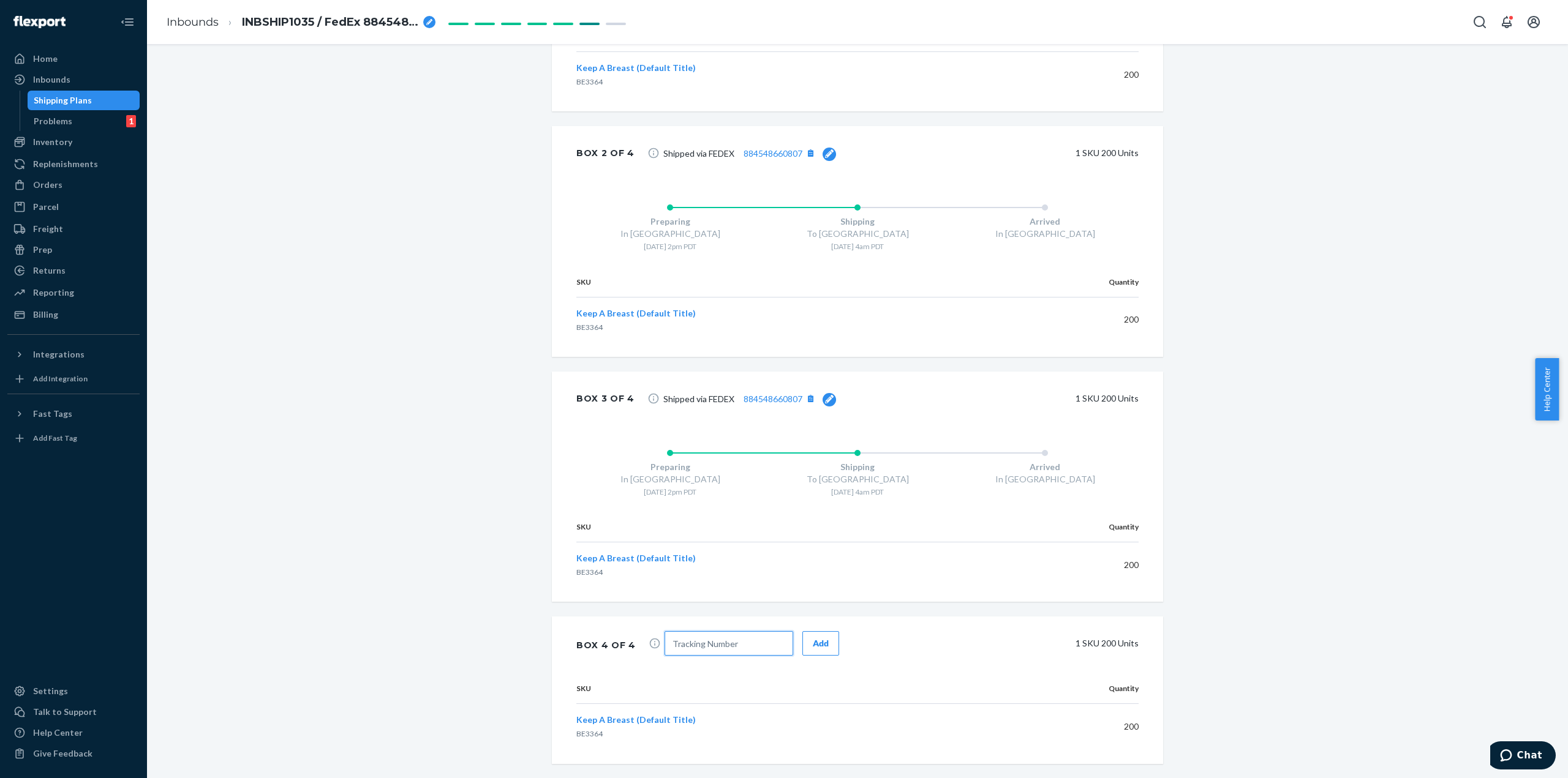
click at [697, 638] on input "text" at bounding box center [729, 643] width 128 height 24
paste input "884548660807"
type input "884548660807"
click at [815, 642] on div "Add" at bounding box center [821, 643] width 16 height 12
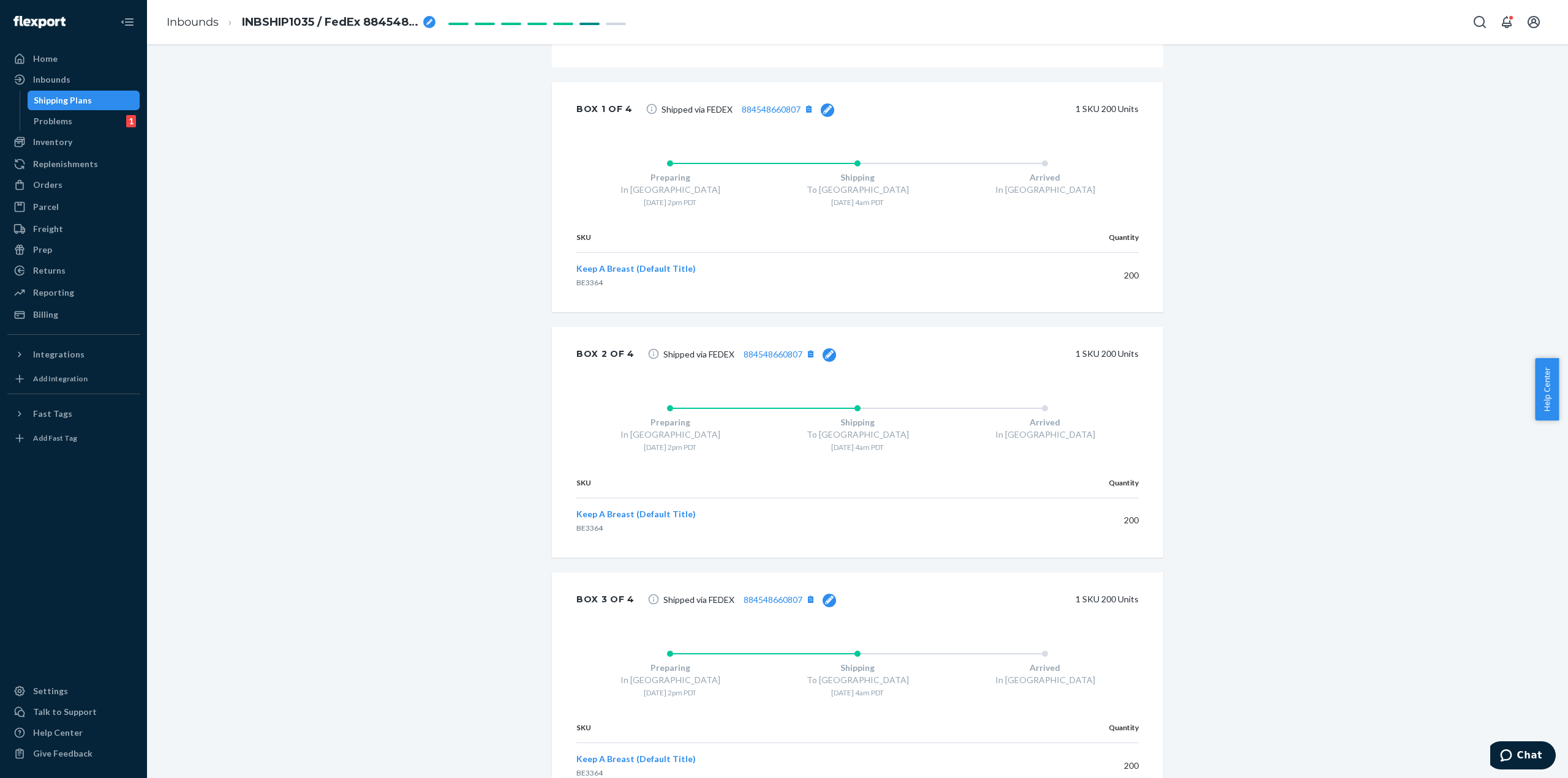
scroll to position [552, 0]
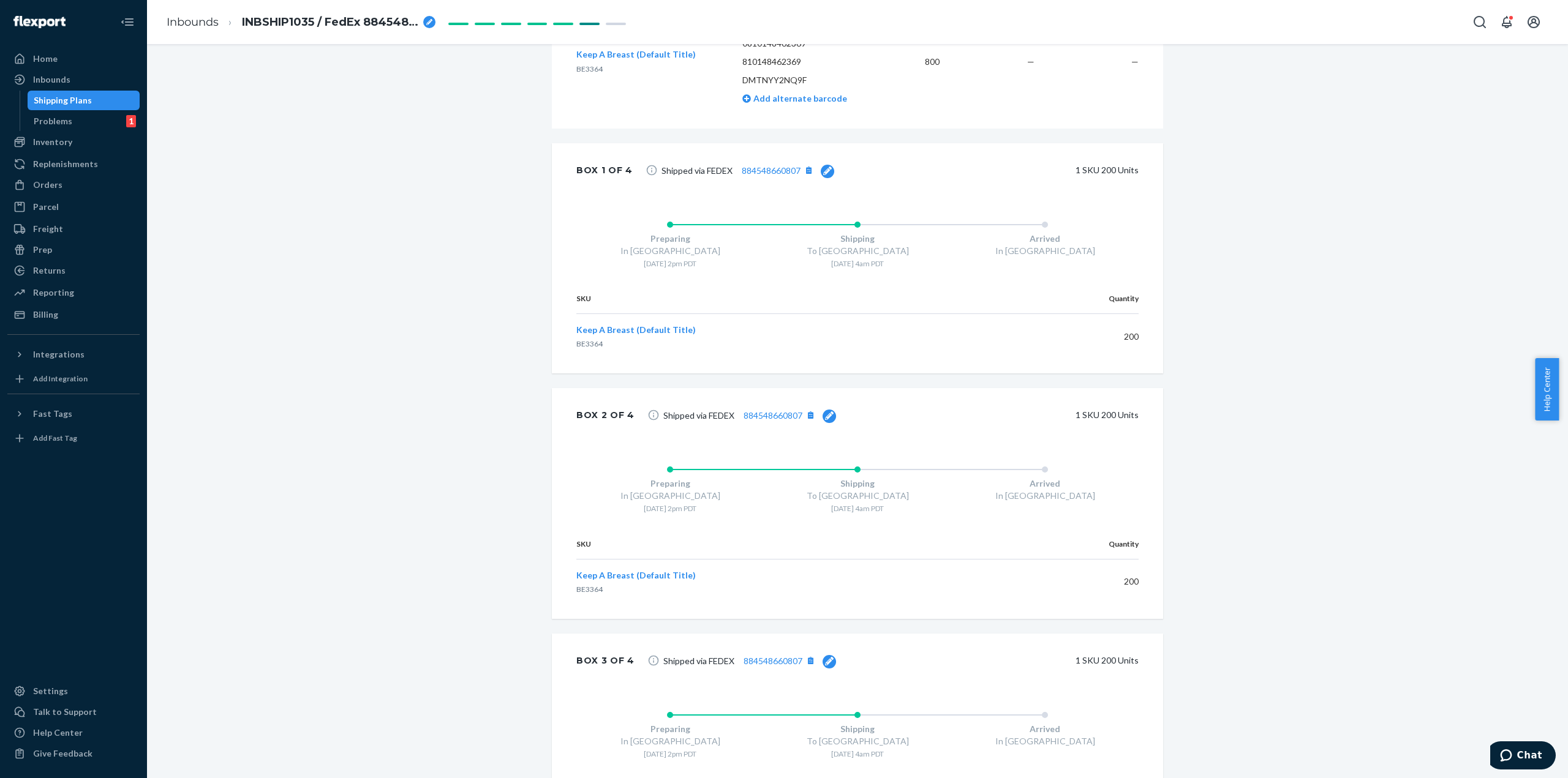
click at [825, 418] on icon at bounding box center [829, 415] width 8 height 8
click at [644, 414] on div "884548660807 Update 1 SKU 200 Units" at bounding box center [891, 416] width 495 height 28
paste input "18"
type input "884548660818"
click at [835, 410] on button "Update" at bounding box center [826, 415] width 50 height 24
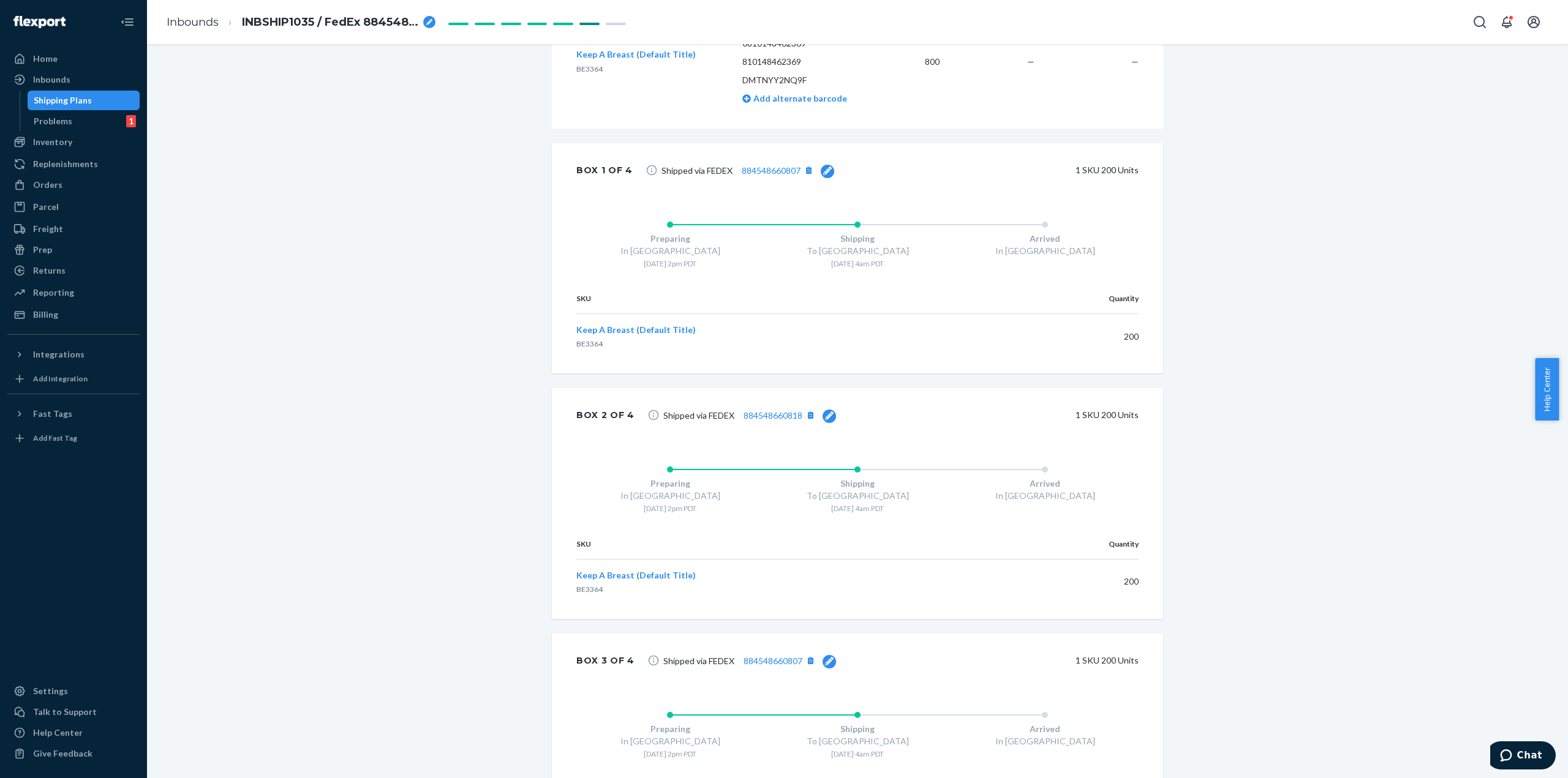
scroll to position [674, 0]
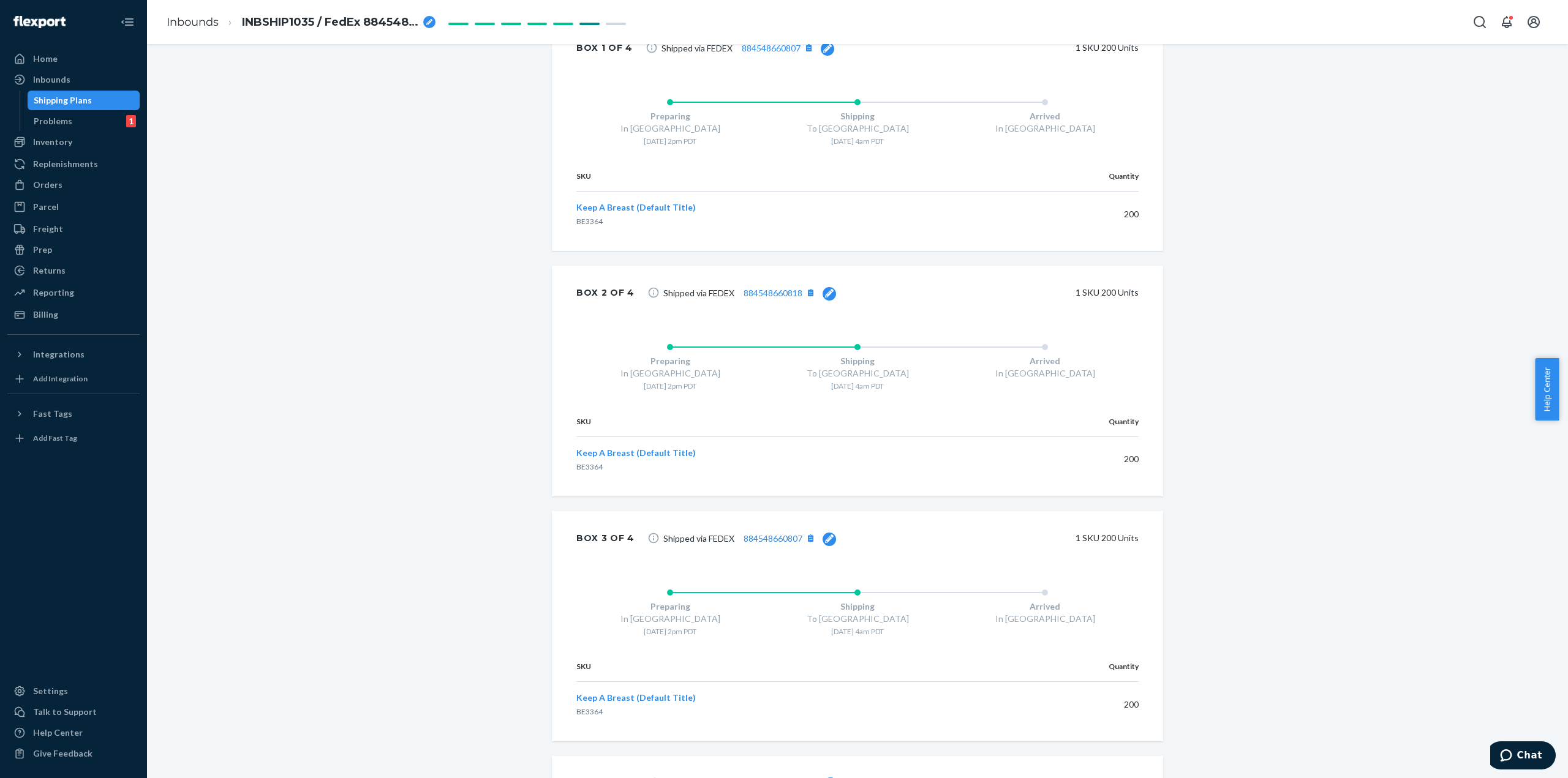
click at [825, 536] on icon at bounding box center [829, 538] width 8 height 8
drag, startPoint x: 721, startPoint y: 534, endPoint x: 535, endPoint y: 523, distance: 186.3
click at [559, 526] on div "Box 3 of 4 884548660807 Update 1 SKU 200 Units" at bounding box center [857, 539] width 611 height 57
paste input "29"
type input "884548660829"
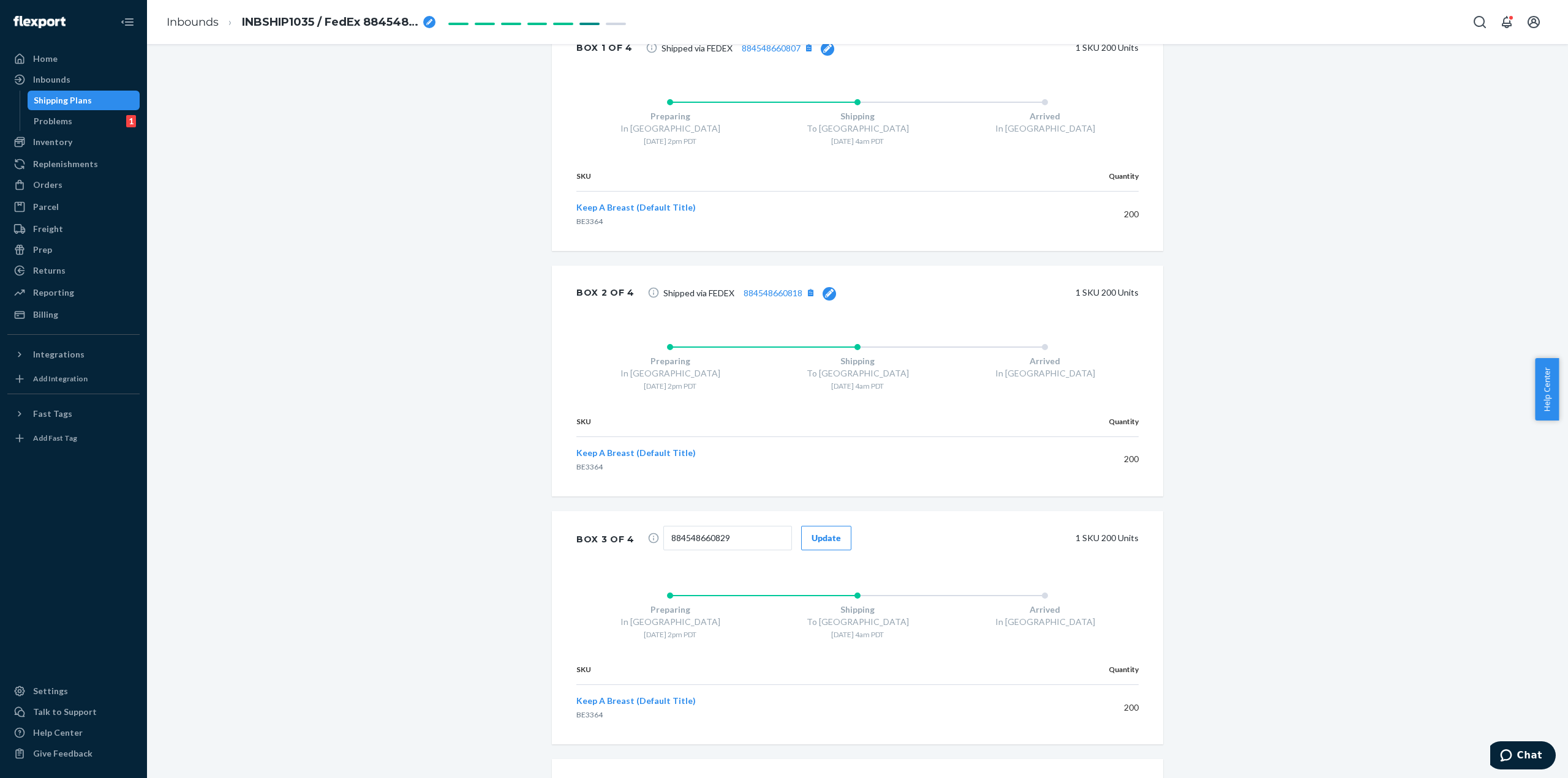
click at [837, 538] on button "Update" at bounding box center [826, 538] width 50 height 24
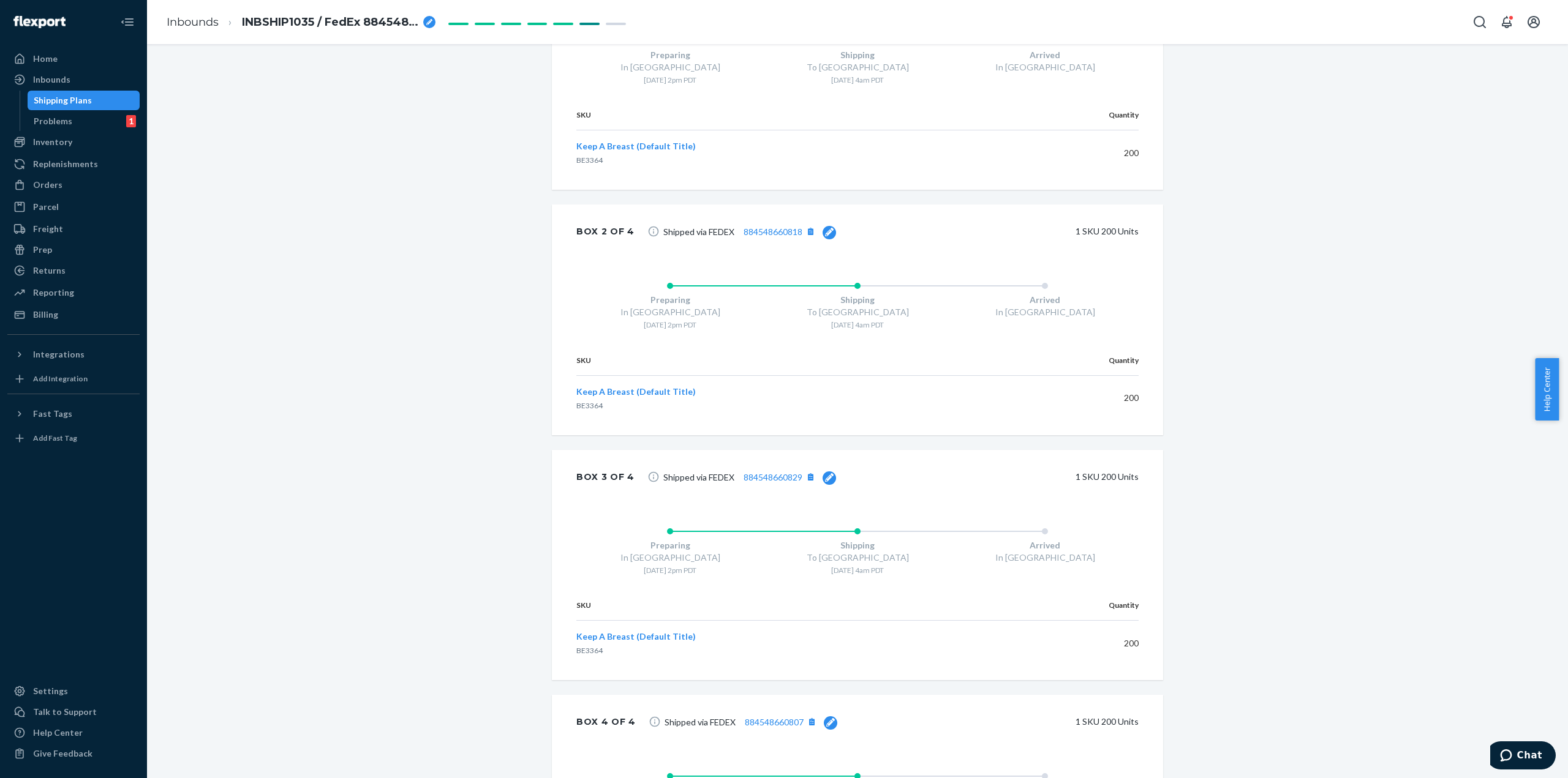
scroll to position [919, 0]
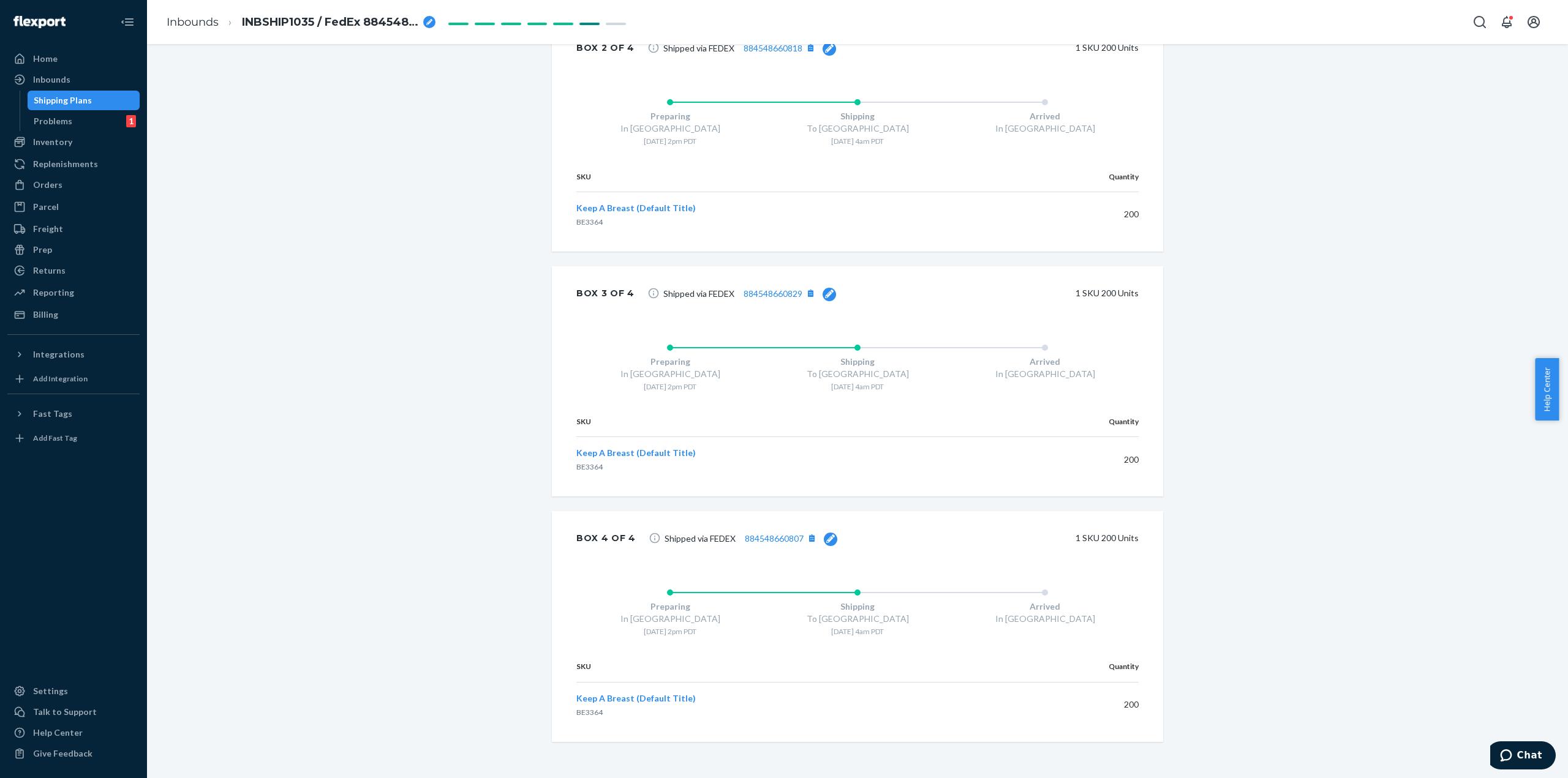
click at [826, 537] on icon at bounding box center [830, 538] width 8 height 8
click at [647, 531] on div "884548660807 Update 1 SKU 200 Units" at bounding box center [891, 539] width 493 height 28
paste input "30"
type input "884548660830"
click at [828, 537] on div "Update" at bounding box center [828, 537] width 30 height 12
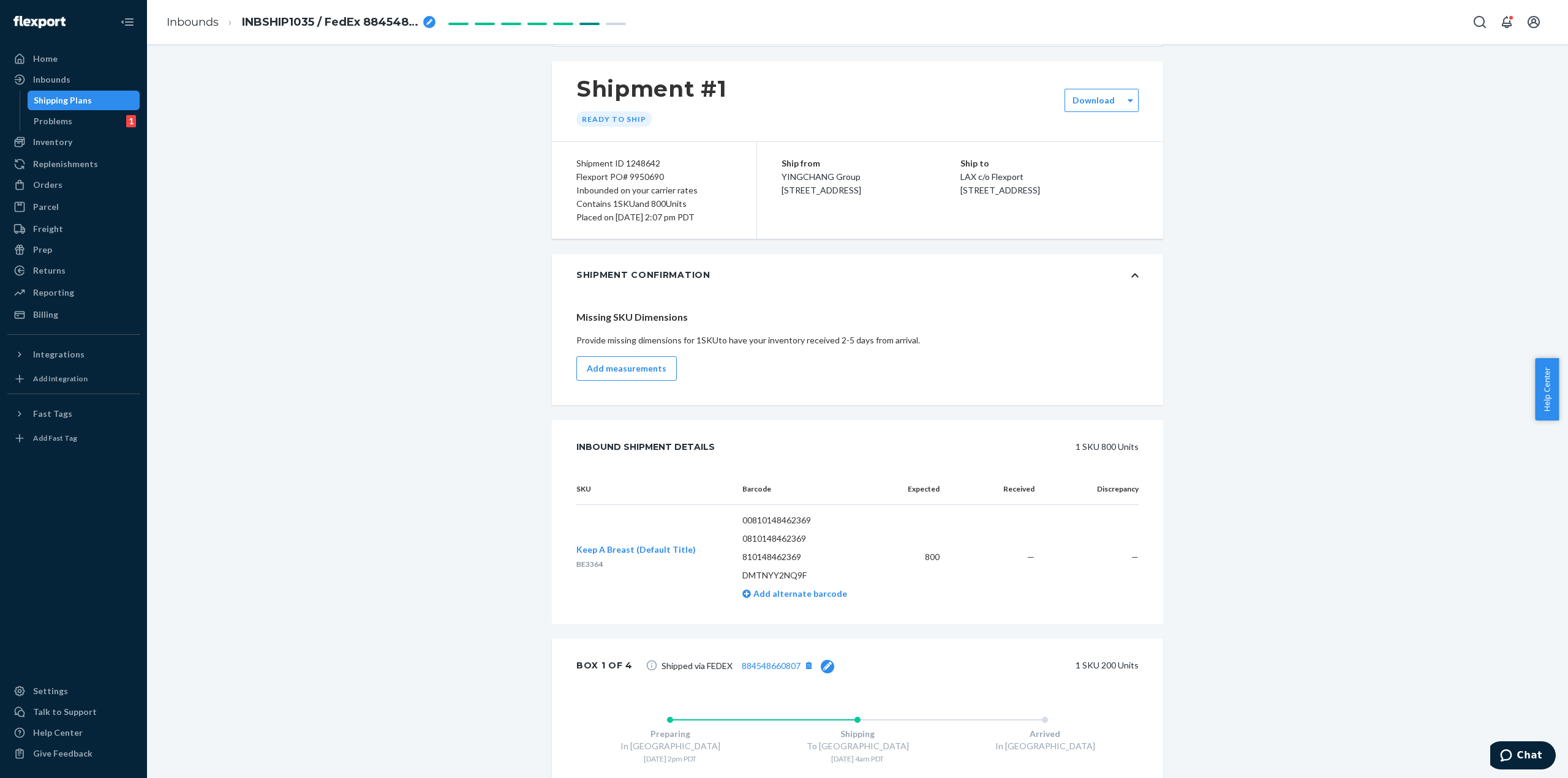
scroll to position [0, 0]
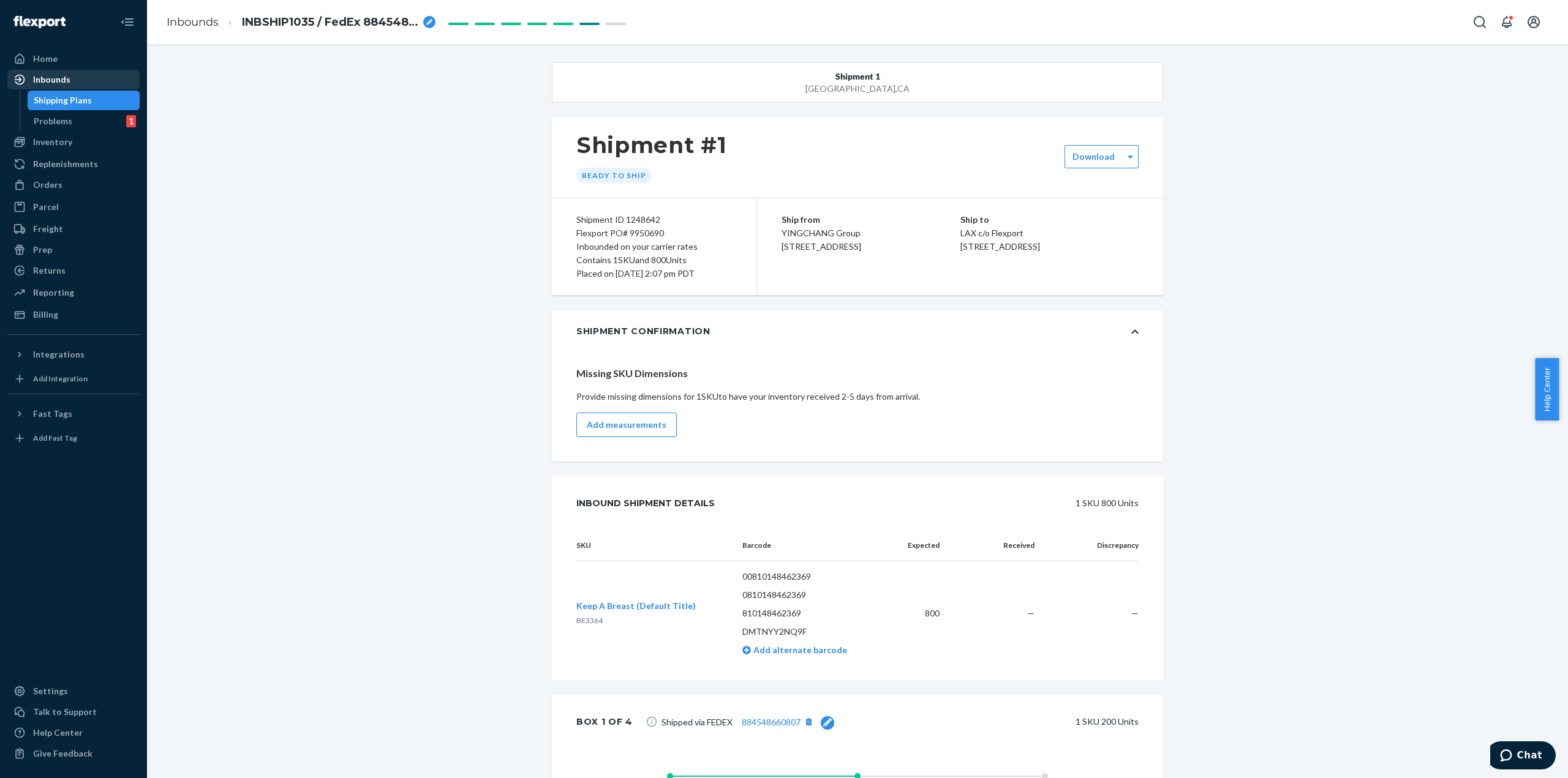
click at [71, 81] on div "Inbounds" at bounding box center [73, 80] width 130 height 17
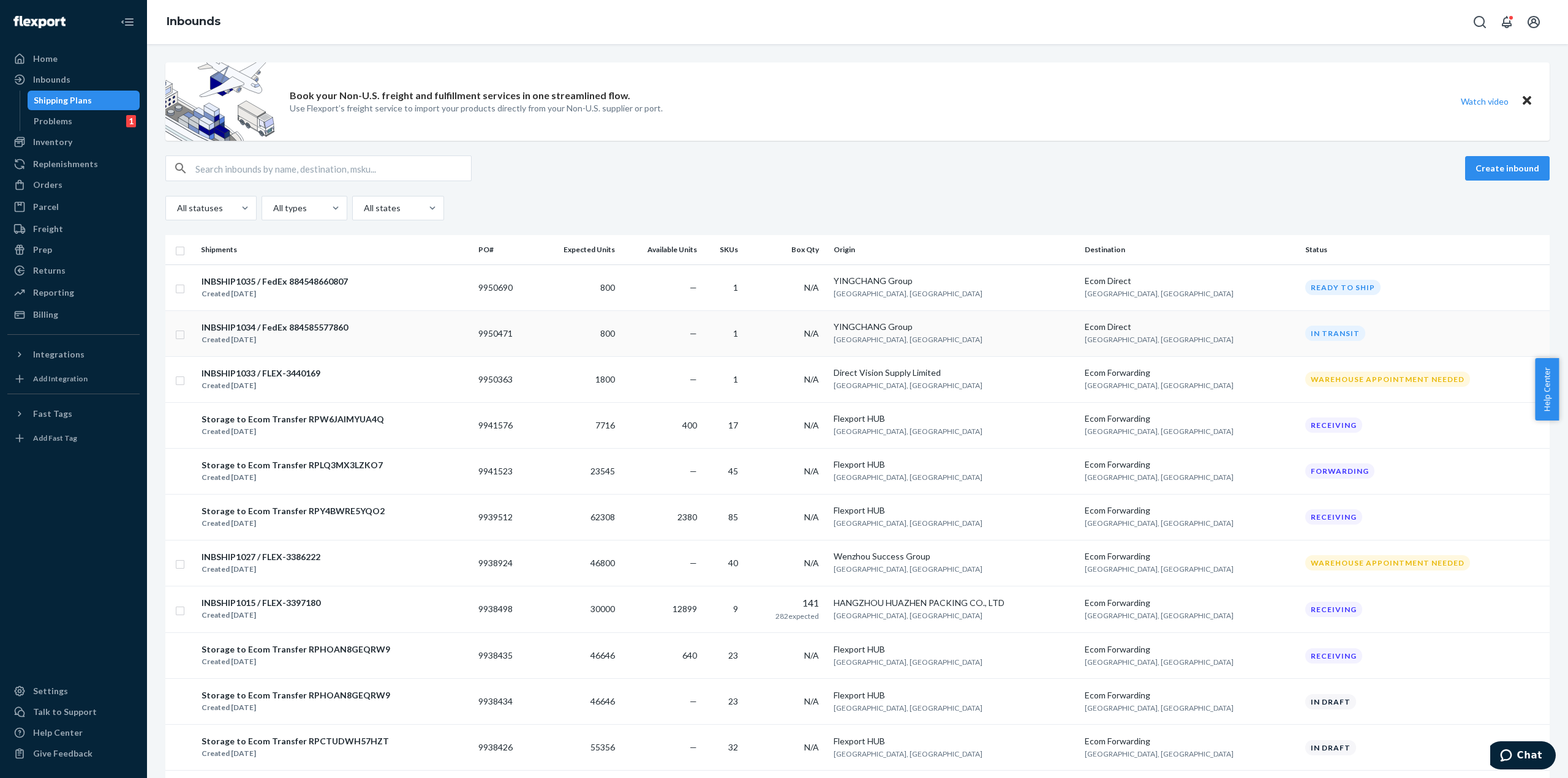
click at [336, 321] on div "INBSHIP1034 / FedEx 884585577860" at bounding box center [275, 327] width 146 height 12
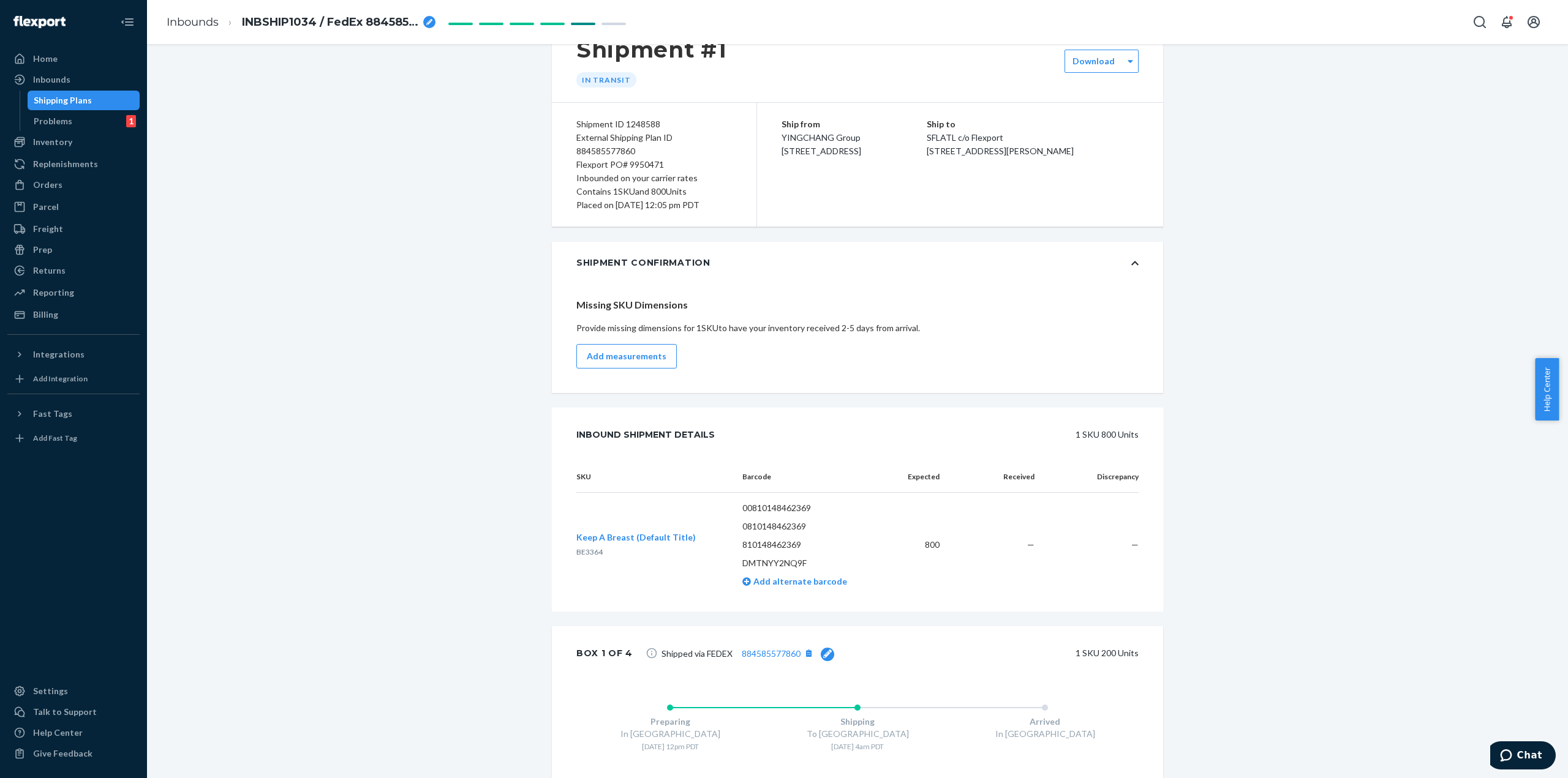
scroll to position [183, 0]
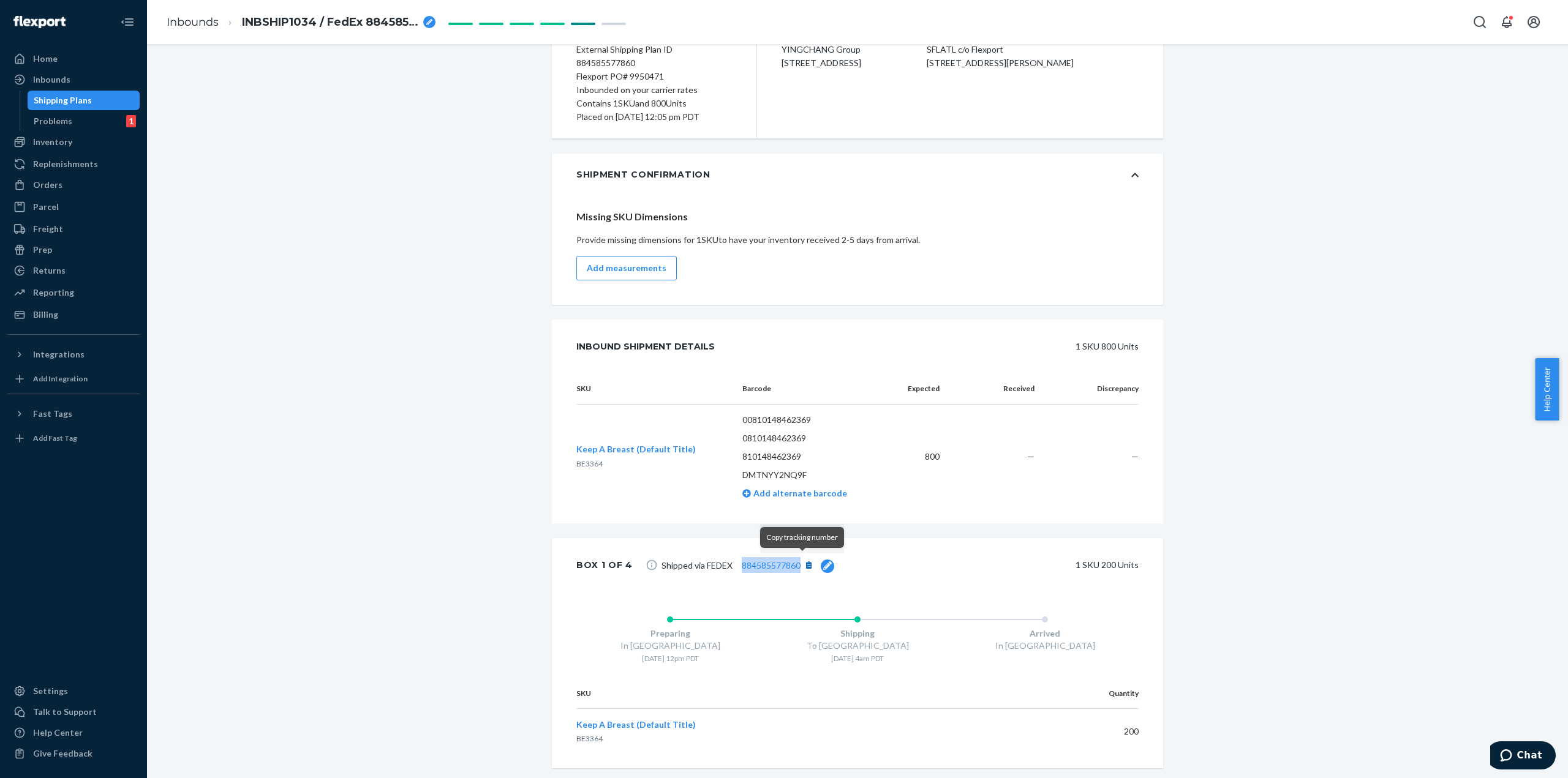
drag, startPoint x: 732, startPoint y: 565, endPoint x: 806, endPoint y: 562, distance: 74.1
click at [806, 562] on span "Shipped via FEDEX 884585577860" at bounding box center [747, 565] width 173 height 16
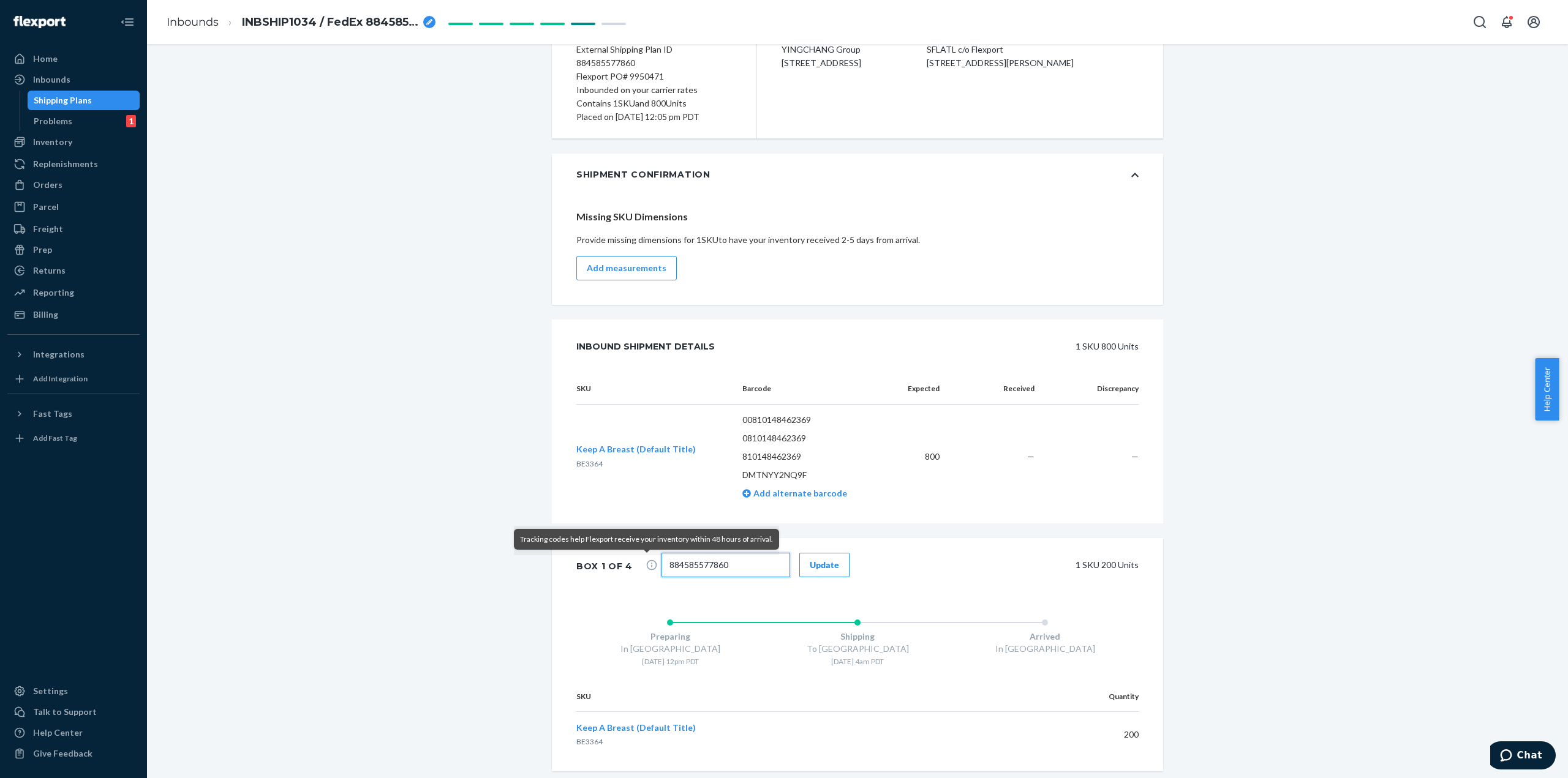
drag, startPoint x: 735, startPoint y: 562, endPoint x: 589, endPoint y: 564, distance: 146.0
click at [589, 564] on div "Box 1 of 4 884585577860 Update 1 SKU 200 Units" at bounding box center [857, 566] width 611 height 57
click at [1347, 548] on div "Shipment [GEOGRAPHIC_DATA][PERSON_NAME] Shipment #1 In transit Download Shipmen…" at bounding box center [857, 713] width 1402 height 1668
click at [810, 569] on div "Update" at bounding box center [824, 564] width 30 height 12
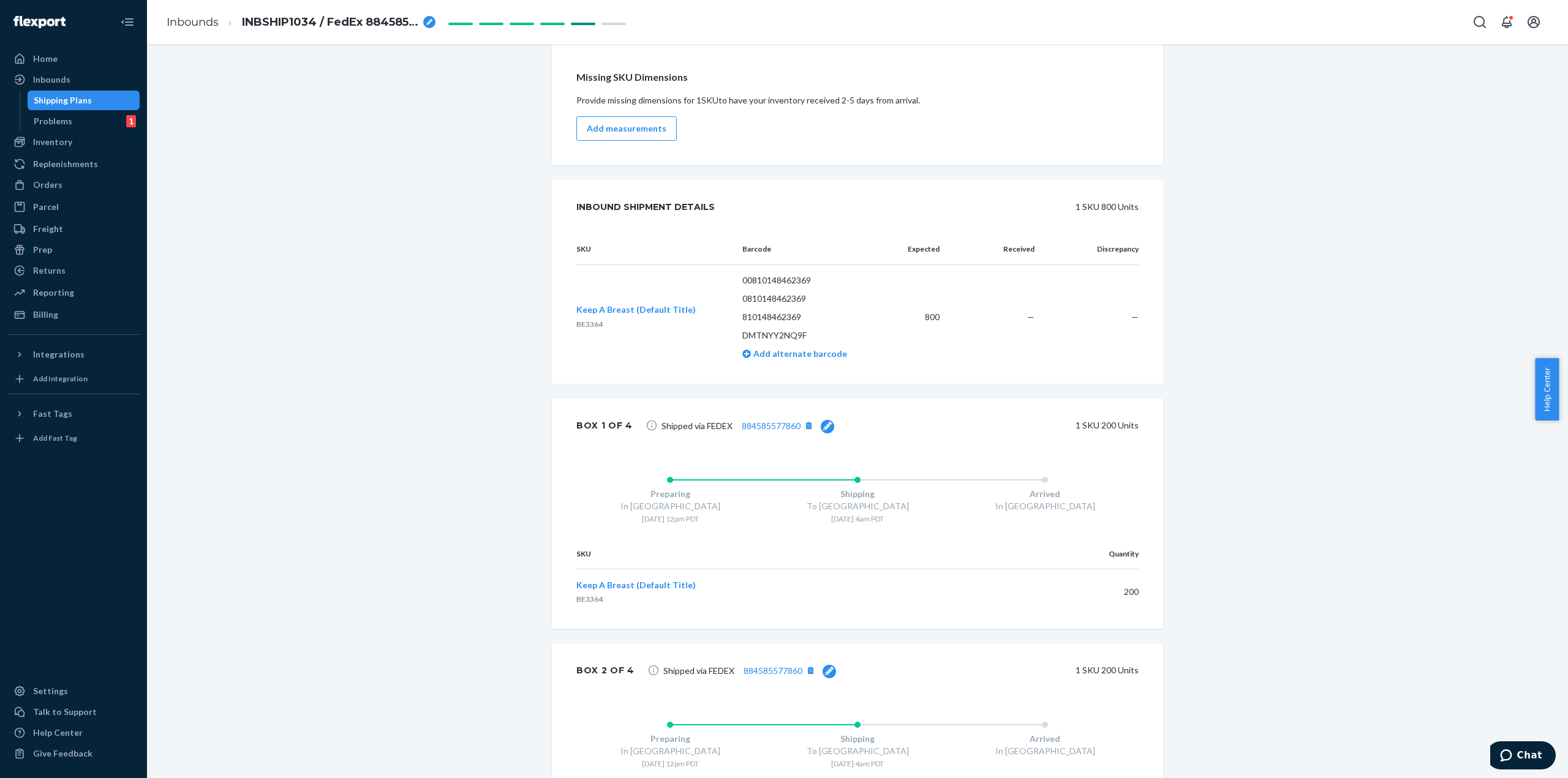
scroll to position [428, 0]
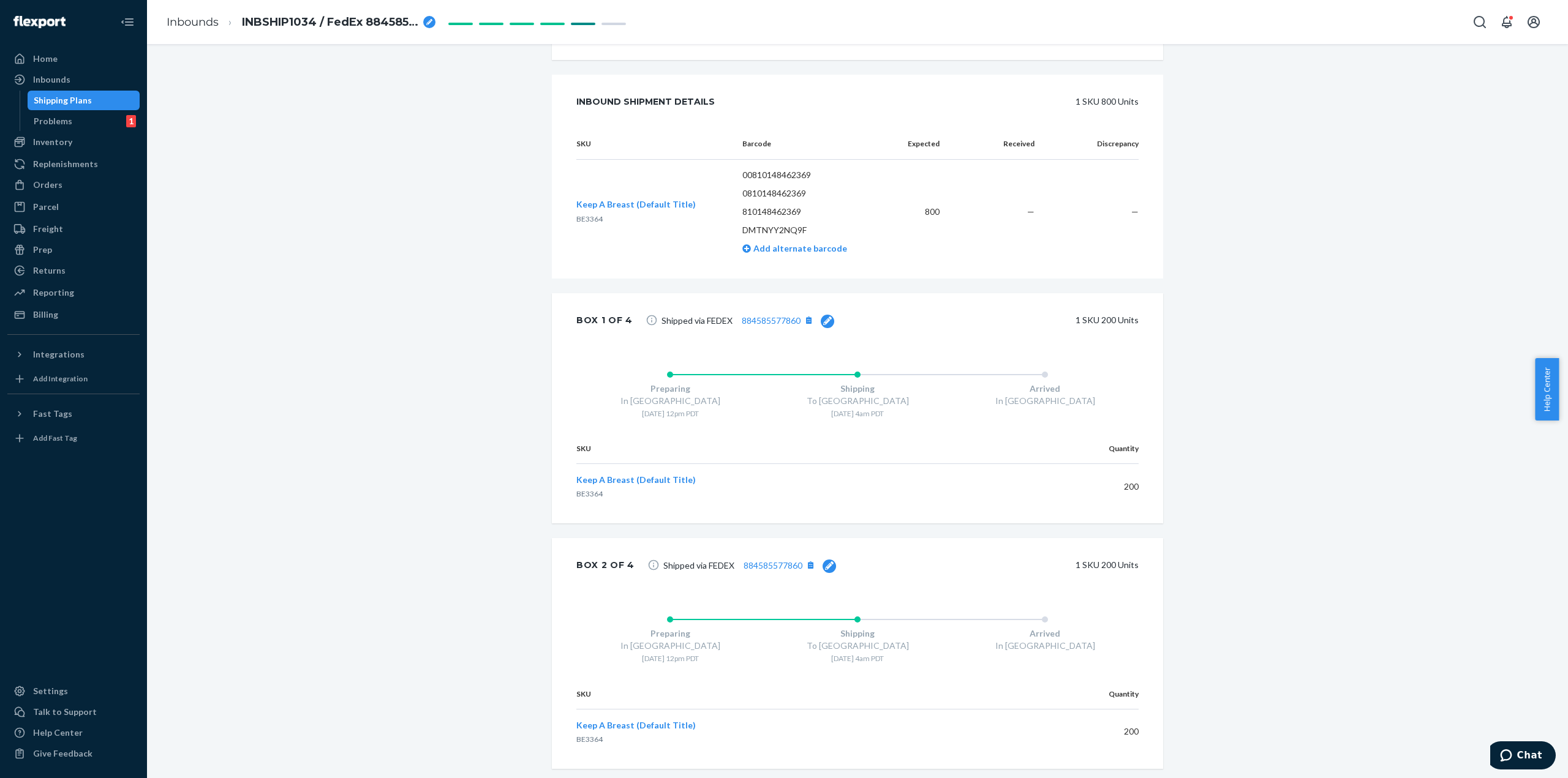
click at [825, 566] on icon at bounding box center [829, 565] width 8 height 8
drag, startPoint x: 716, startPoint y: 565, endPoint x: 609, endPoint y: 561, distance: 107.1
click at [617, 561] on div "Box 2 of 4 884585577860 Update 1 SKU 200 Units" at bounding box center [857, 566] width 611 height 57
paste input "7"
type input "884585577870"
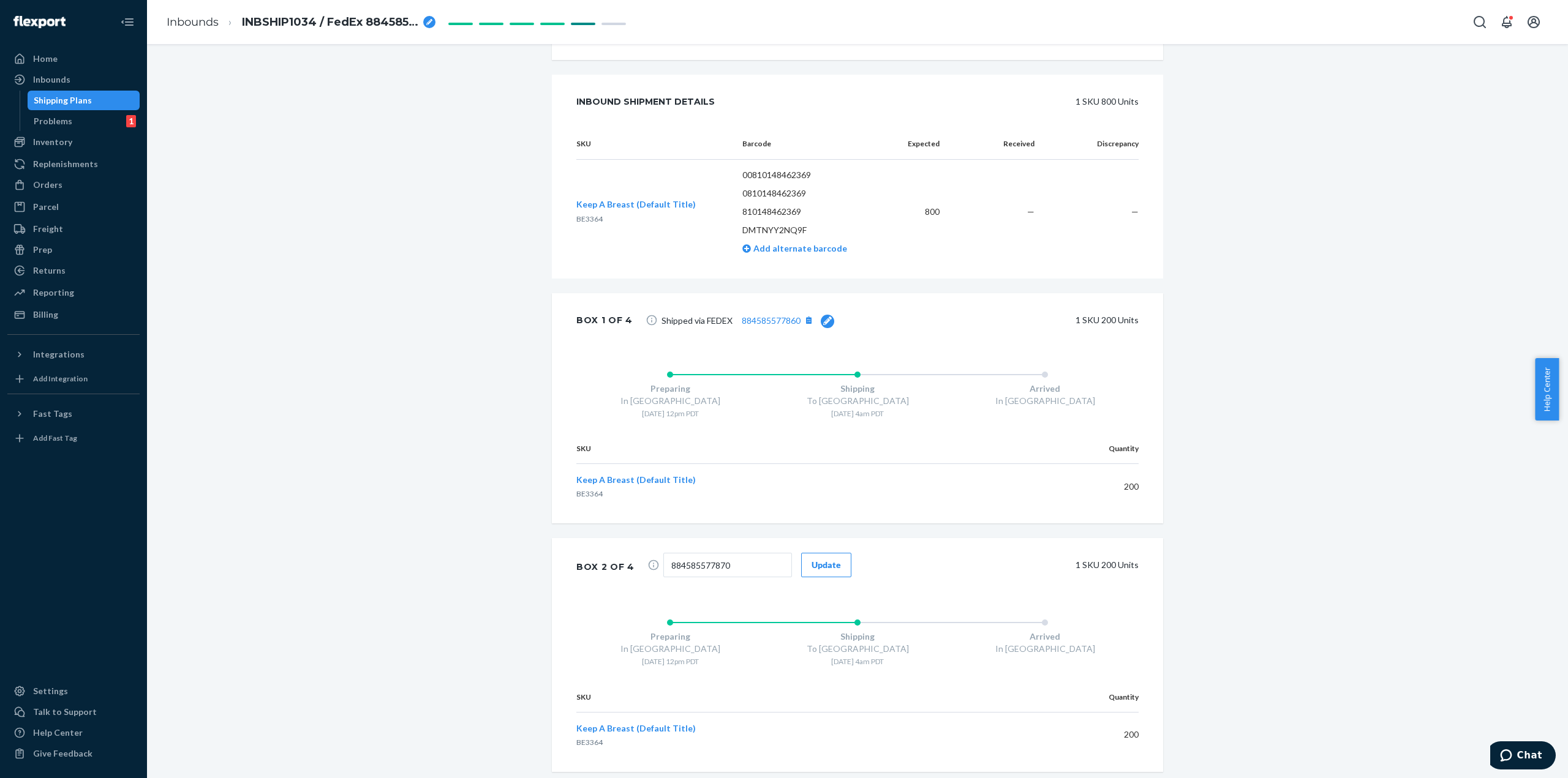
click at [826, 570] on div "Update" at bounding box center [826, 564] width 30 height 12
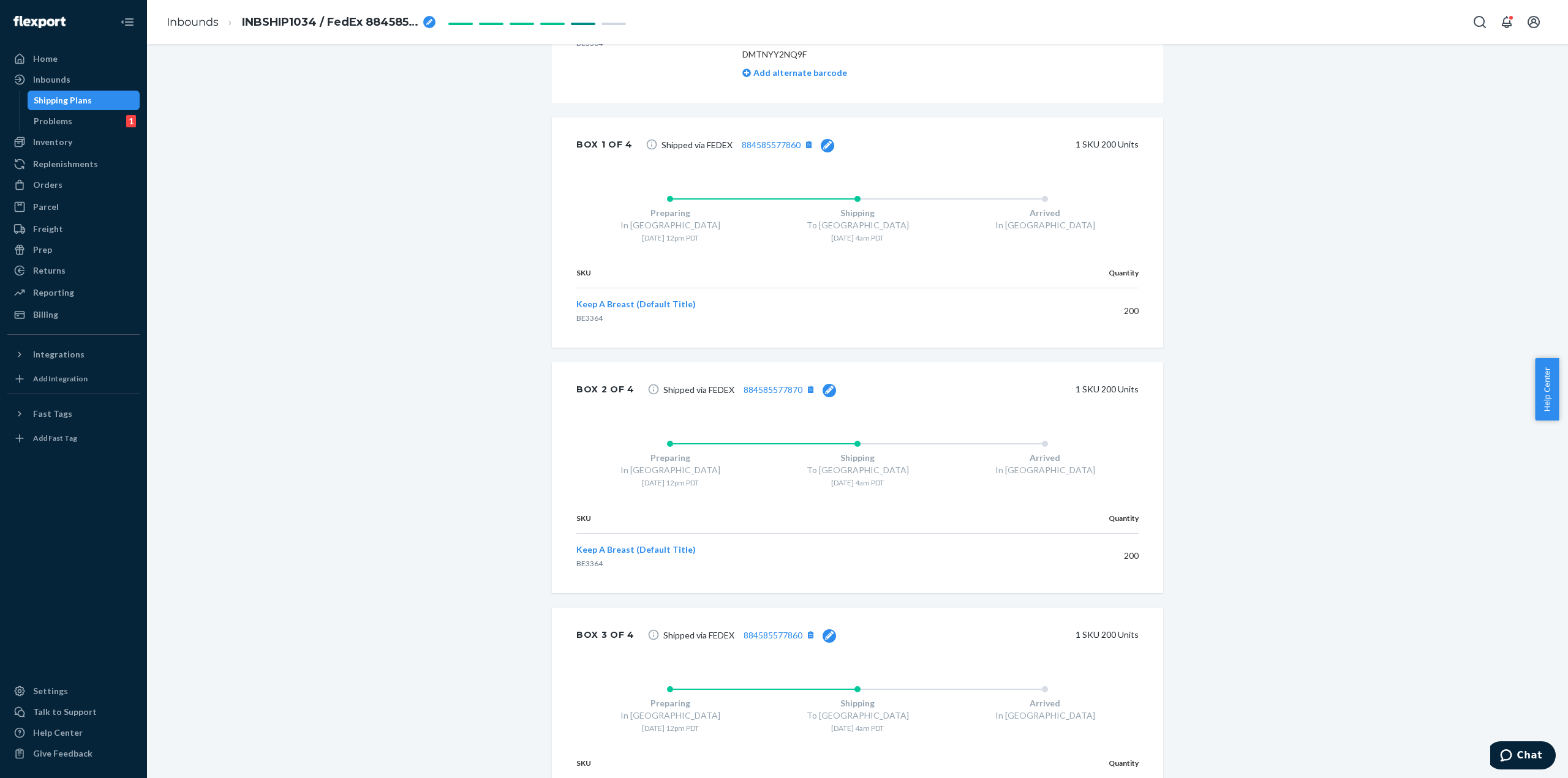
scroll to position [673, 0]
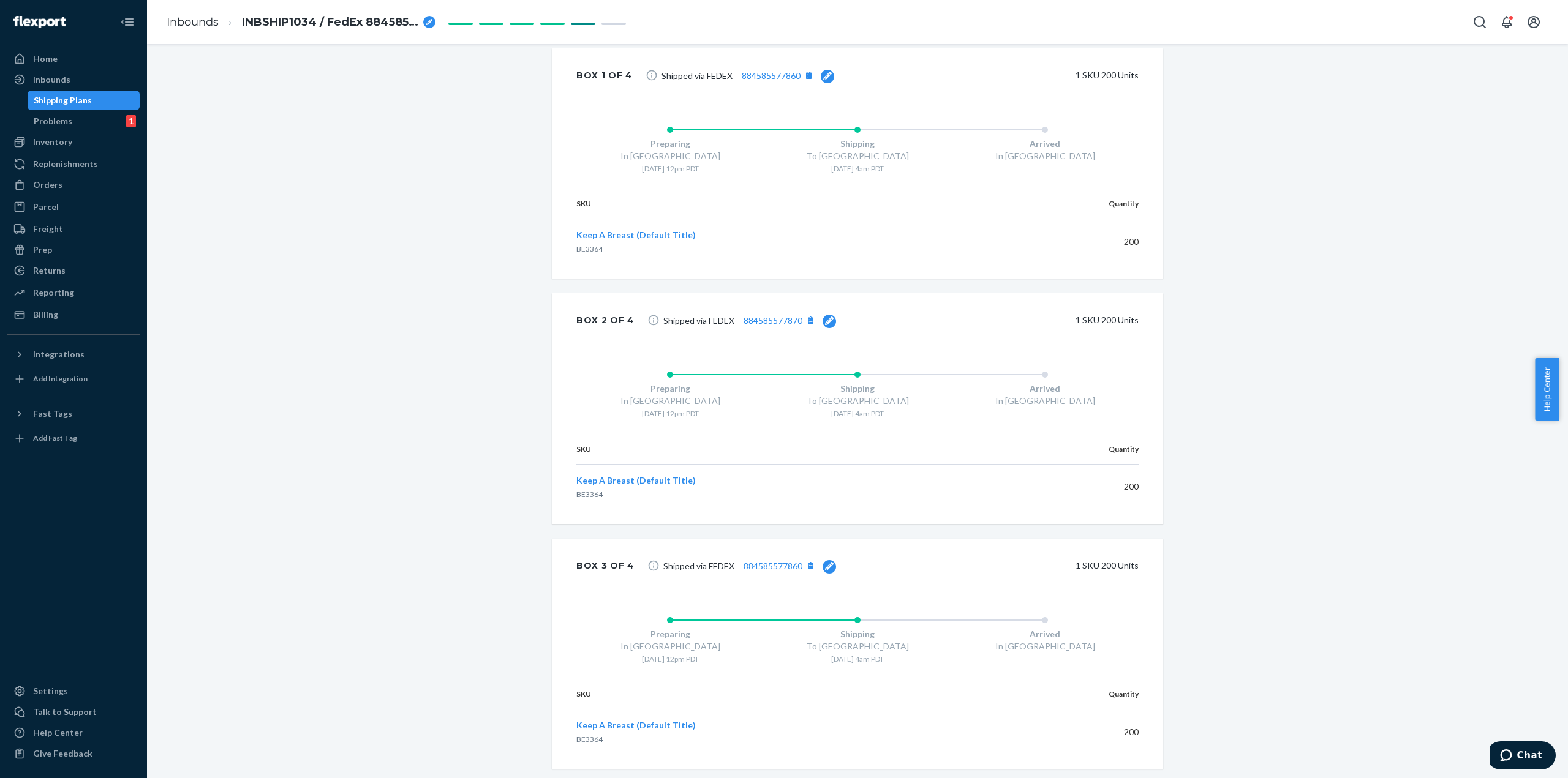
click at [825, 564] on icon at bounding box center [829, 566] width 8 height 8
drag, startPoint x: 715, startPoint y: 565, endPoint x: 543, endPoint y: 555, distance: 172.3
click at [561, 559] on div "Box 3 of 4 884585577860 Update 1 SKU 200 Units" at bounding box center [857, 567] width 611 height 57
paste input "81"
type input "884585577881"
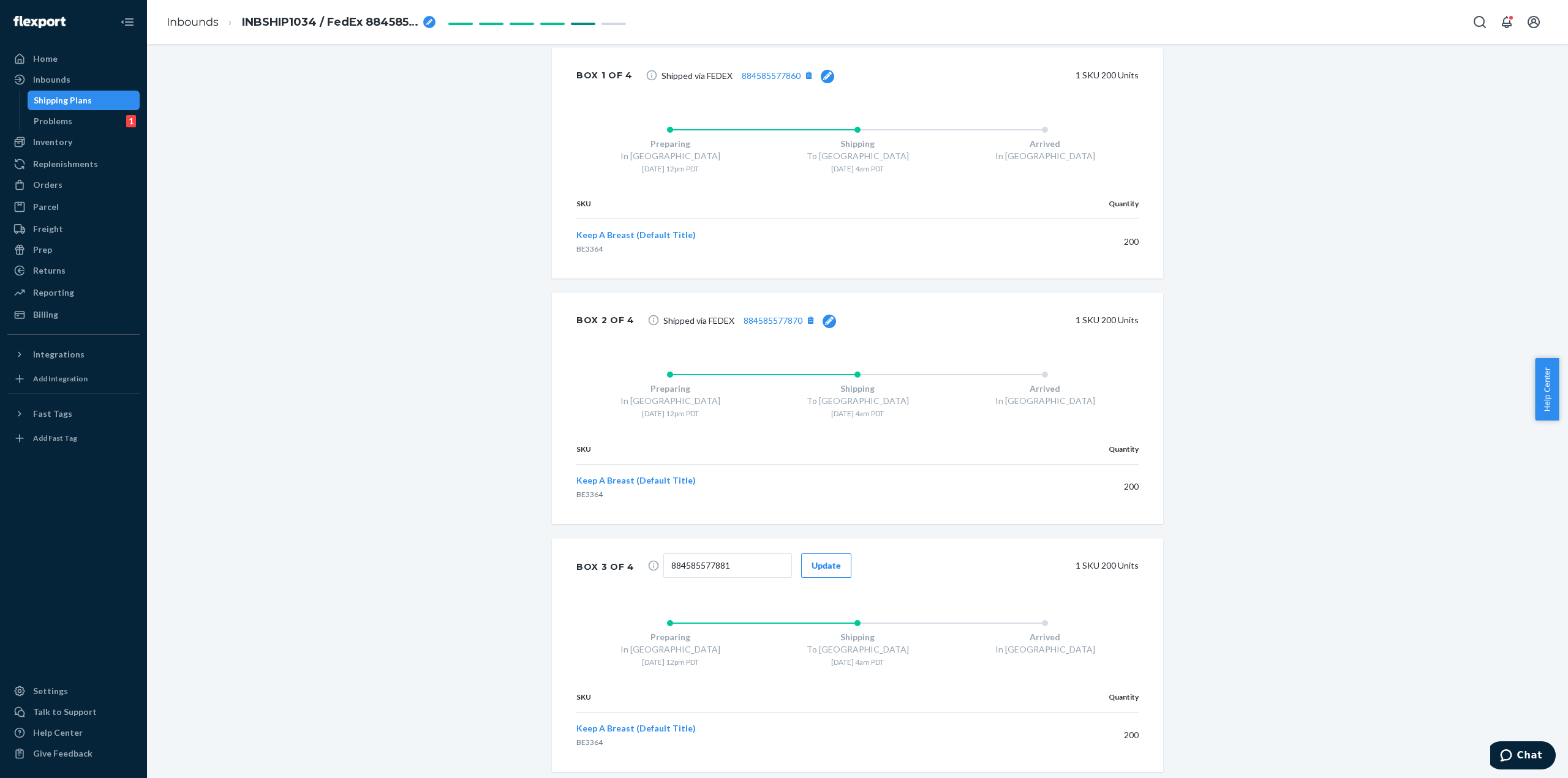
click at [818, 570] on button "Update" at bounding box center [826, 566] width 50 height 24
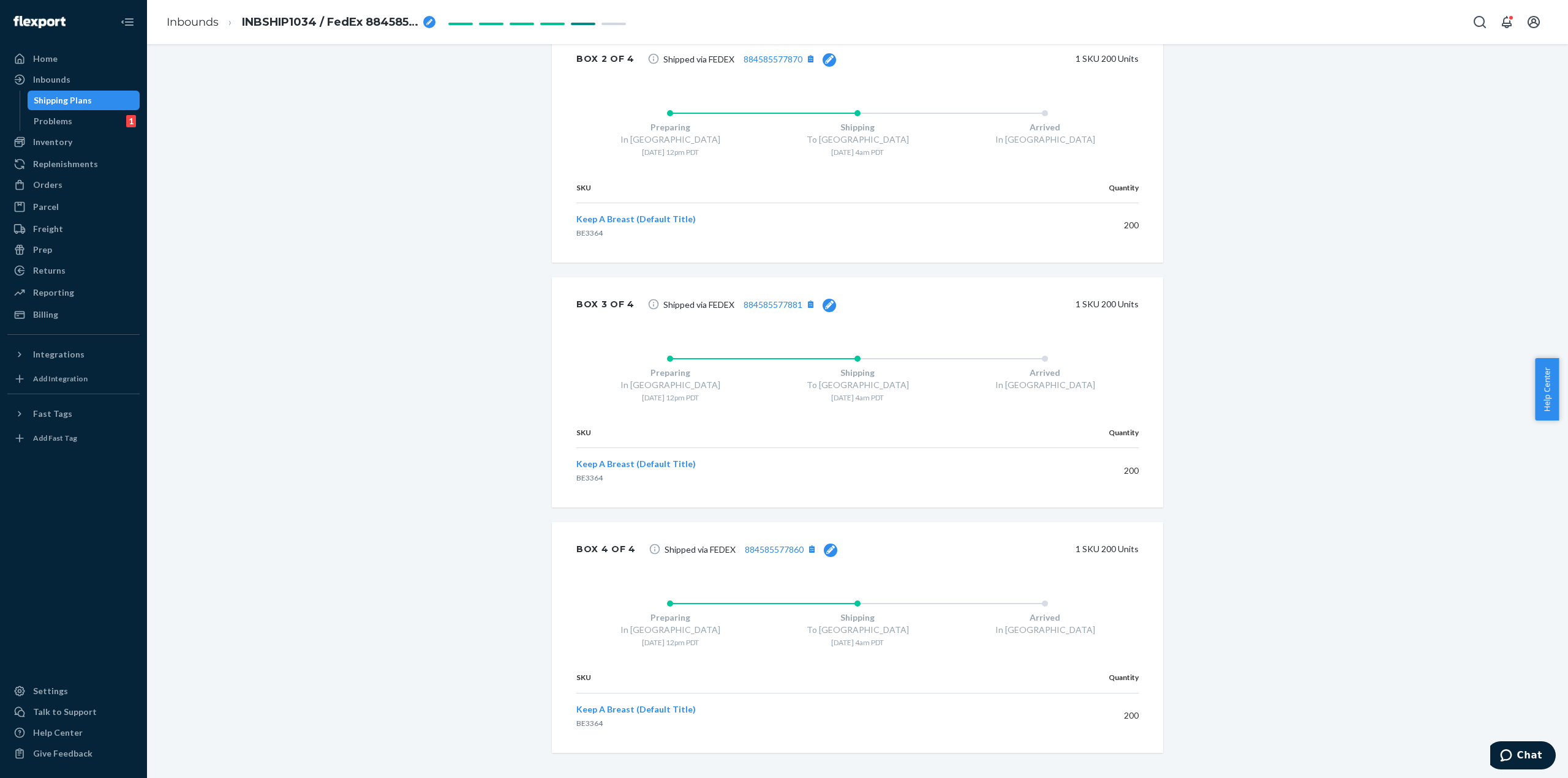
scroll to position [946, 0]
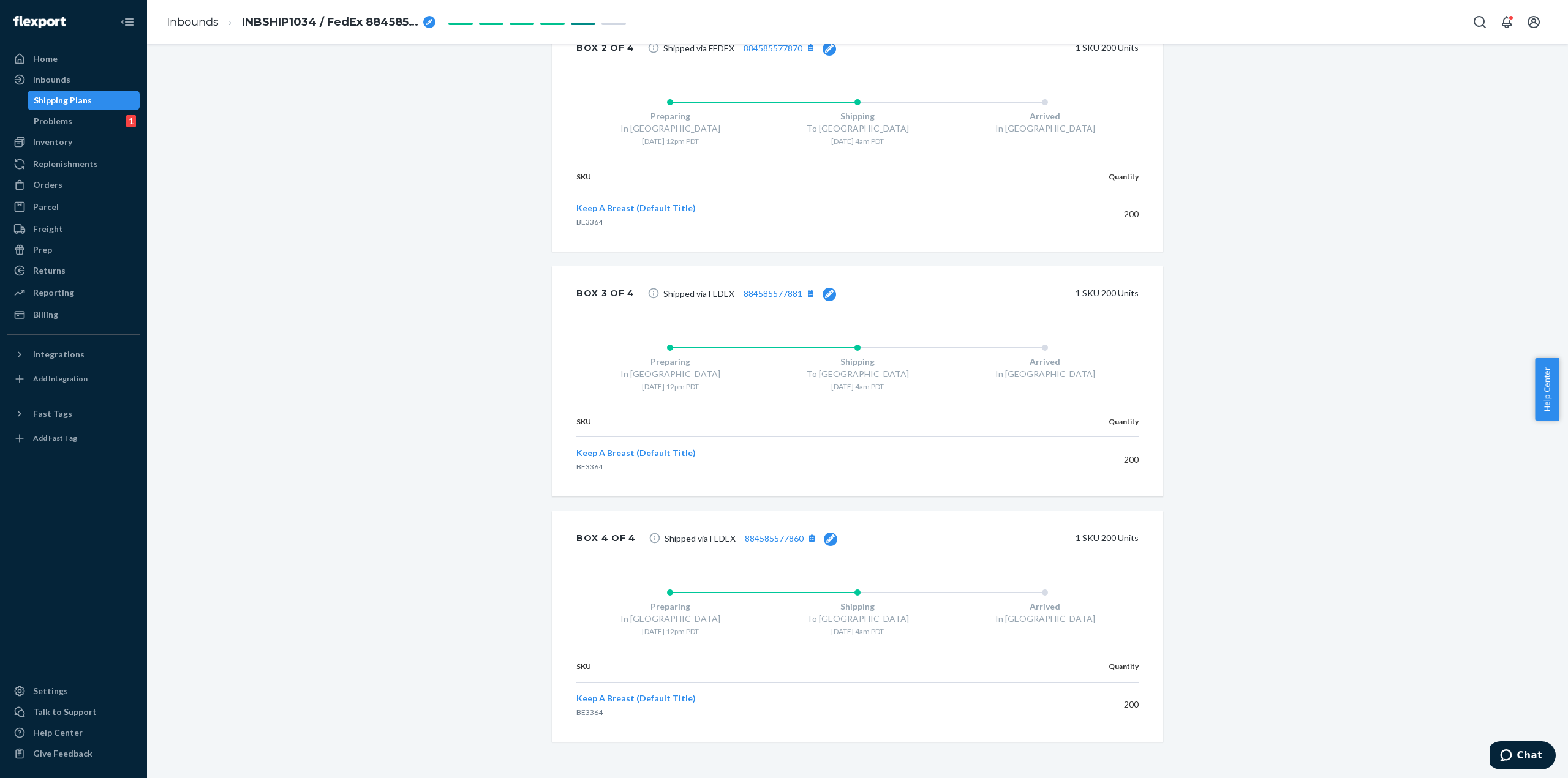
click at [826, 534] on icon at bounding box center [830, 538] width 8 height 8
drag, startPoint x: 734, startPoint y: 540, endPoint x: 586, endPoint y: 532, distance: 148.2
click at [587, 532] on div "Box 4 of 4 884585577860 Update 1 SKU 200 Units" at bounding box center [857, 539] width 611 height 57
paste input "92"
type input "884585577892"
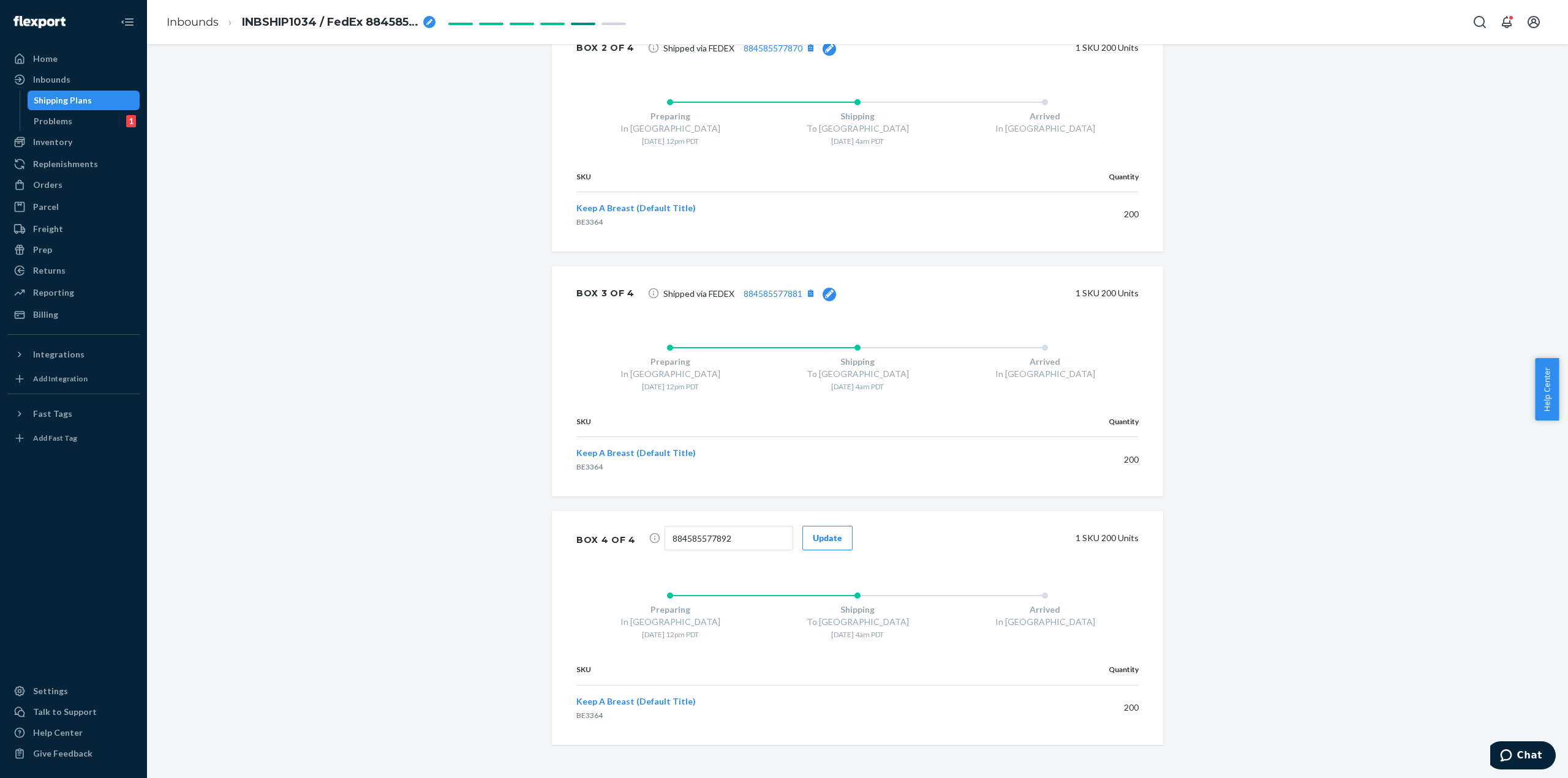
click at [836, 537] on button "Update" at bounding box center [827, 538] width 50 height 24
